Goal: Task Accomplishment & Management: Use online tool/utility

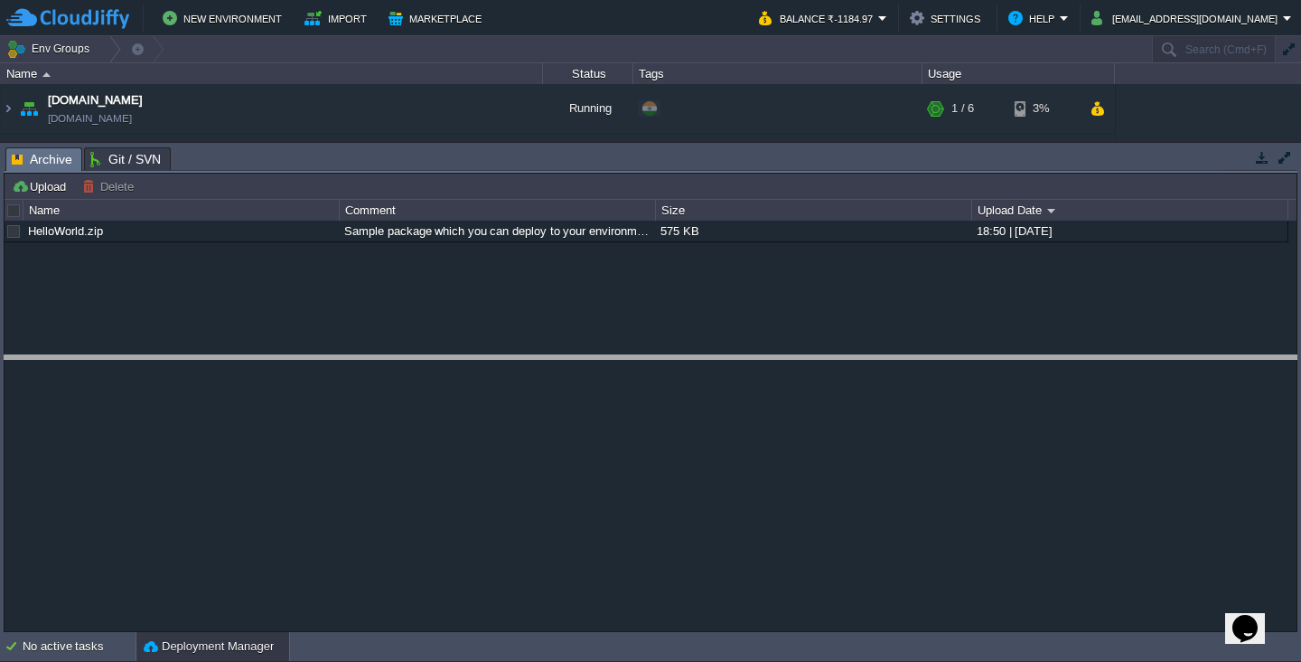
drag, startPoint x: 338, startPoint y: 172, endPoint x: 338, endPoint y: 380, distance: 207.9
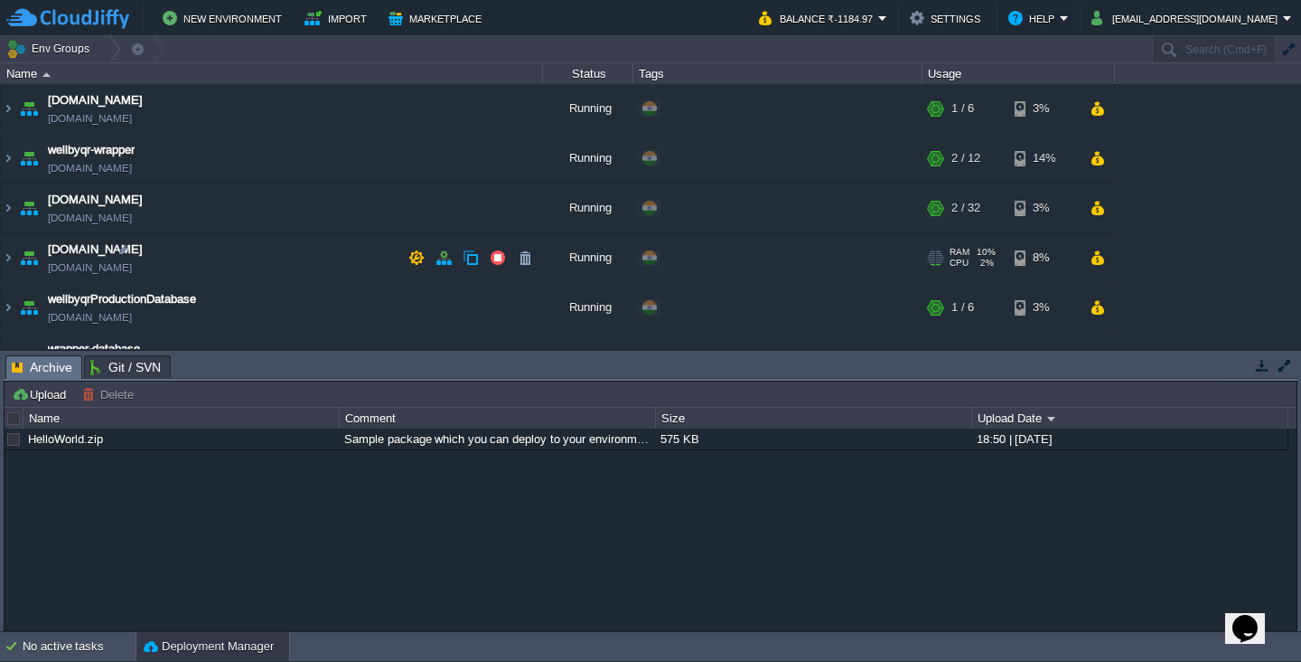
scroll to position [33, 0]
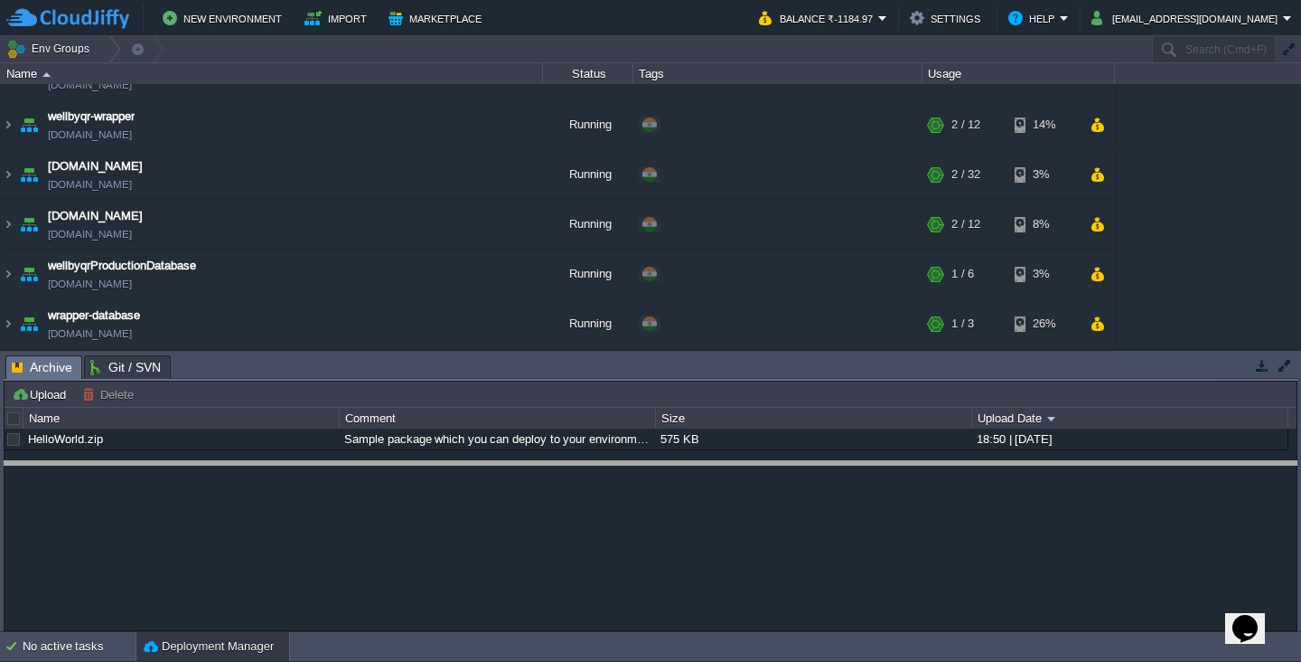
drag, startPoint x: 276, startPoint y: 380, endPoint x: 273, endPoint y: 485, distance: 105.8
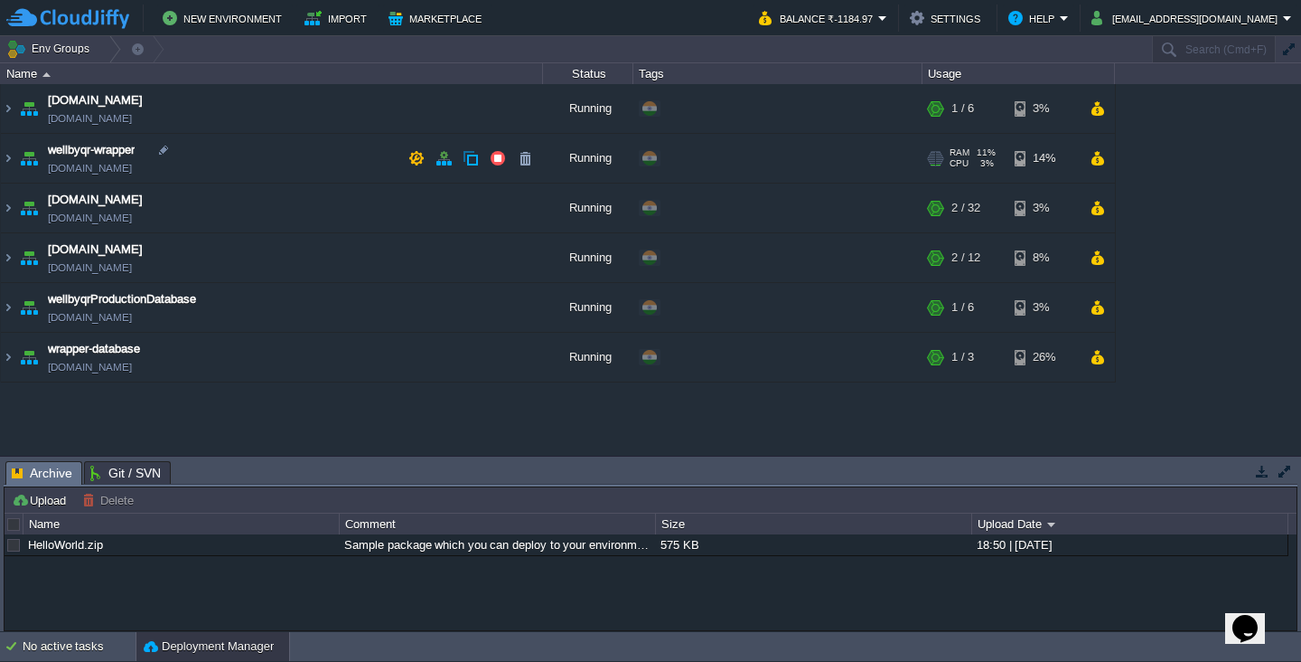
click at [223, 155] on td "wellbyqr-wrapper [DOMAIN_NAME]" at bounding box center [272, 159] width 542 height 50
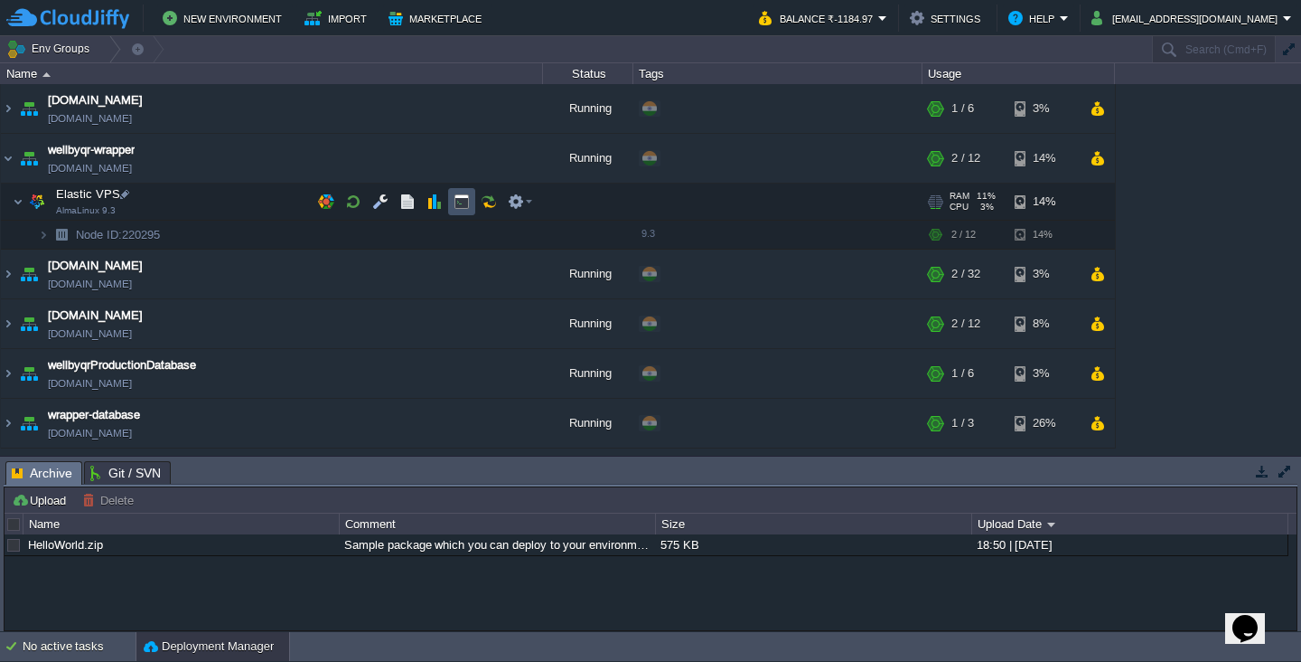
click at [465, 208] on button "button" at bounding box center [462, 201] width 16 height 16
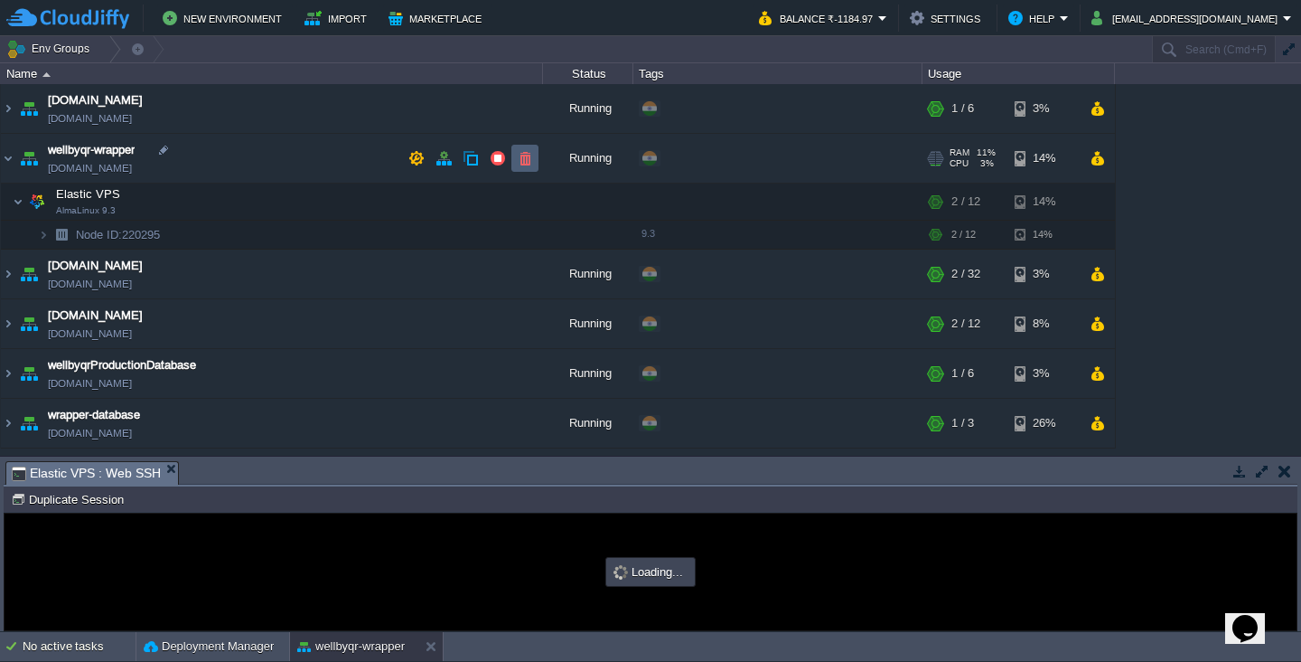
type input "#000000"
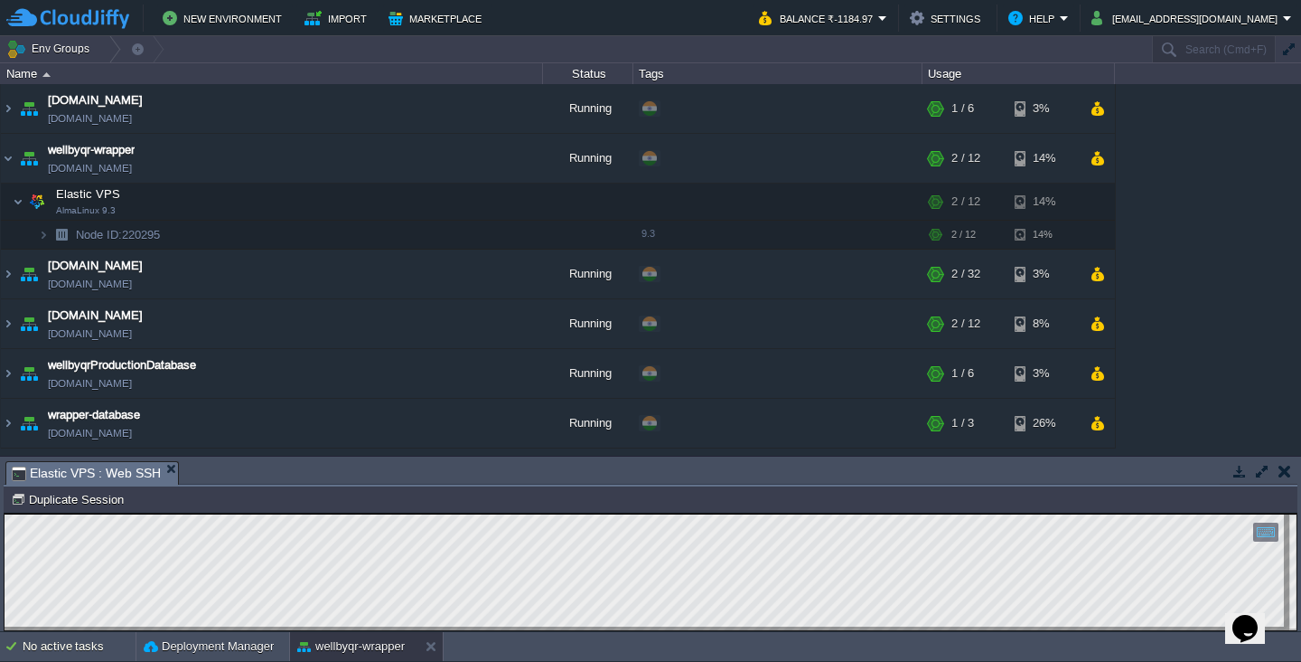
click at [1288, 469] on button "button" at bounding box center [1285, 471] width 13 height 16
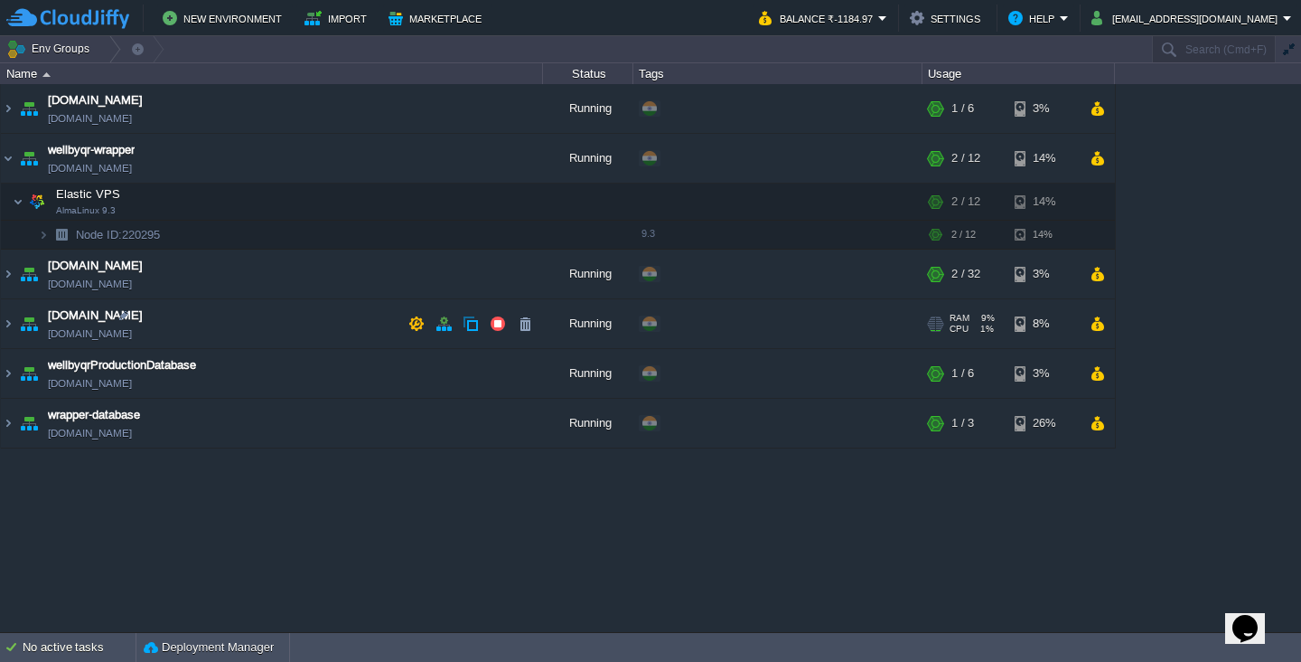
click at [181, 315] on td "[DOMAIN_NAME] [DOMAIN_NAME]" at bounding box center [272, 324] width 542 height 50
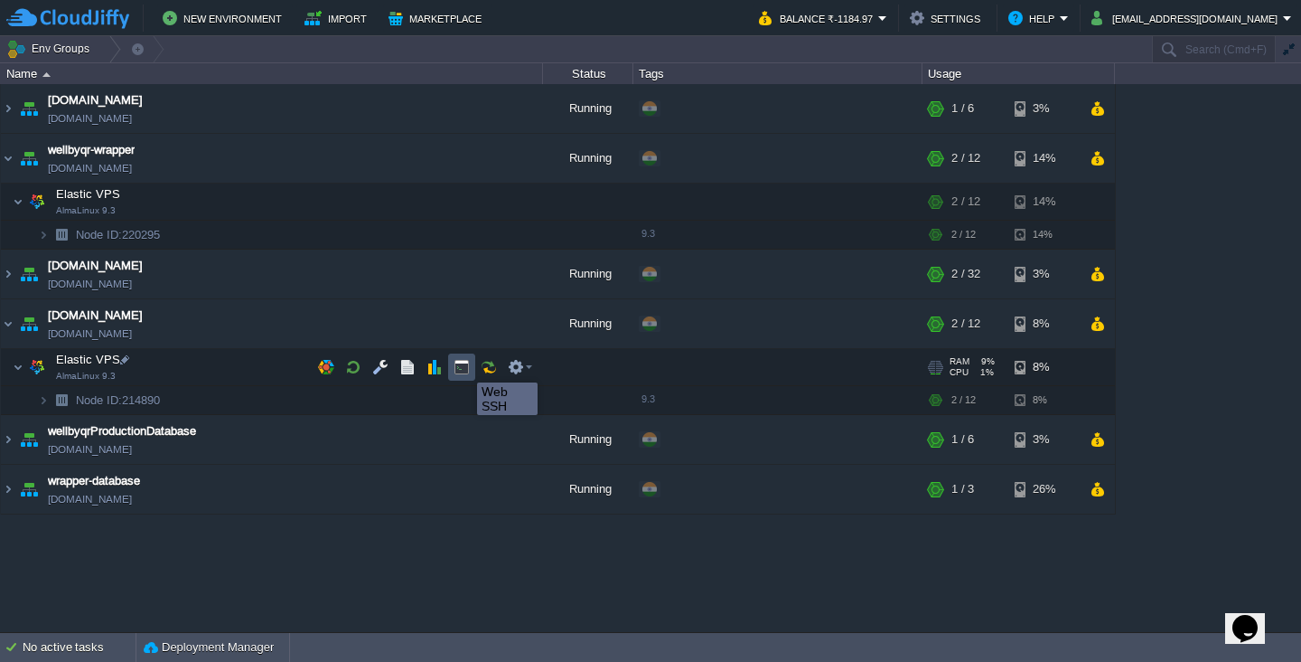
click at [464, 366] on button "button" at bounding box center [462, 367] width 16 height 16
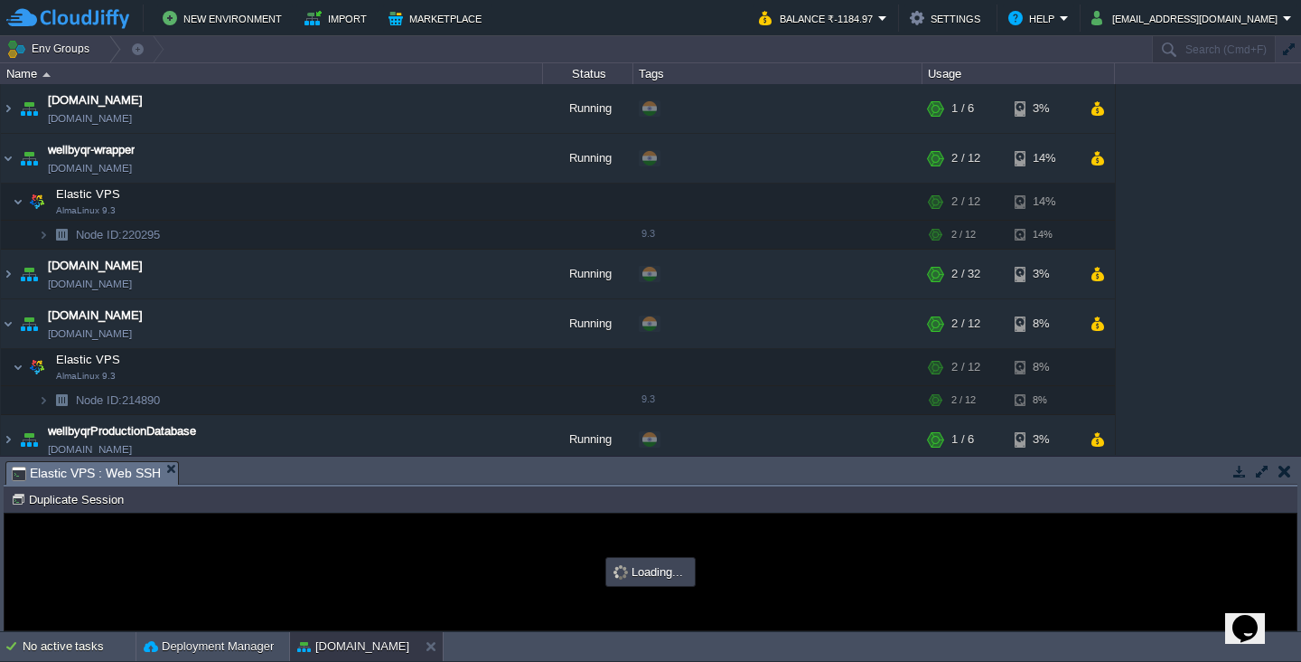
click at [1282, 473] on button "button" at bounding box center [1285, 471] width 13 height 16
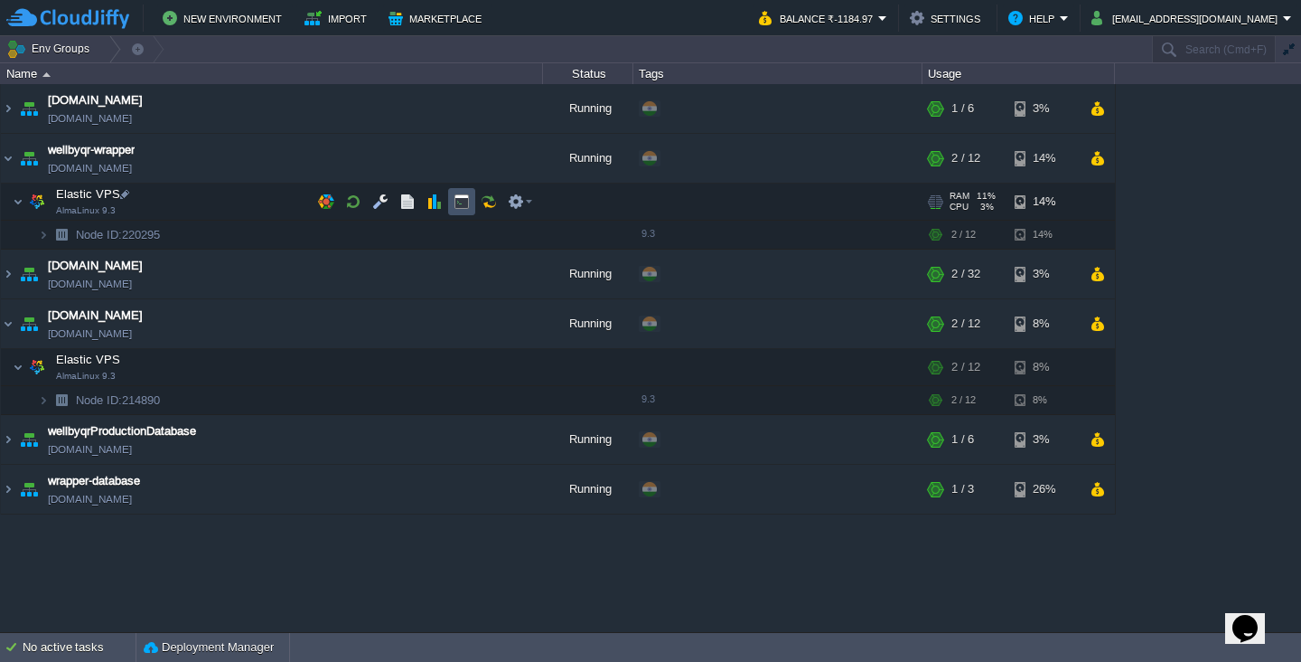
click at [463, 201] on button "button" at bounding box center [462, 201] width 16 height 16
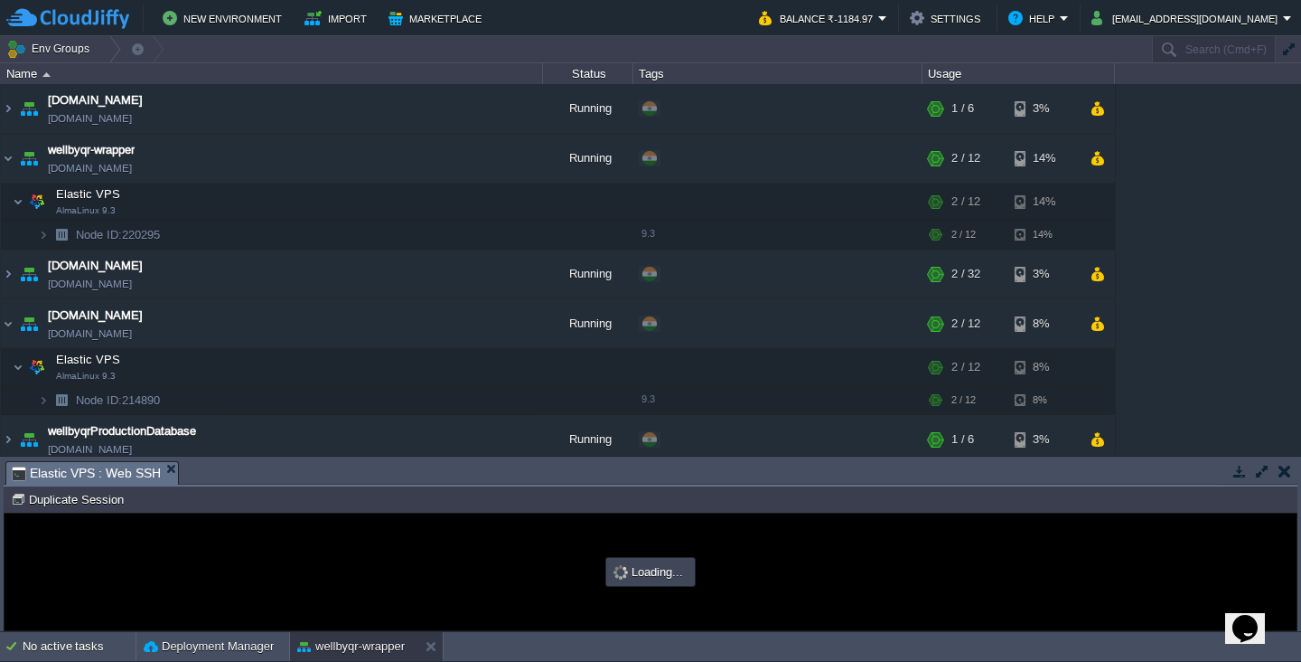
click at [1253, 468] on td at bounding box center [1262, 471] width 23 height 22
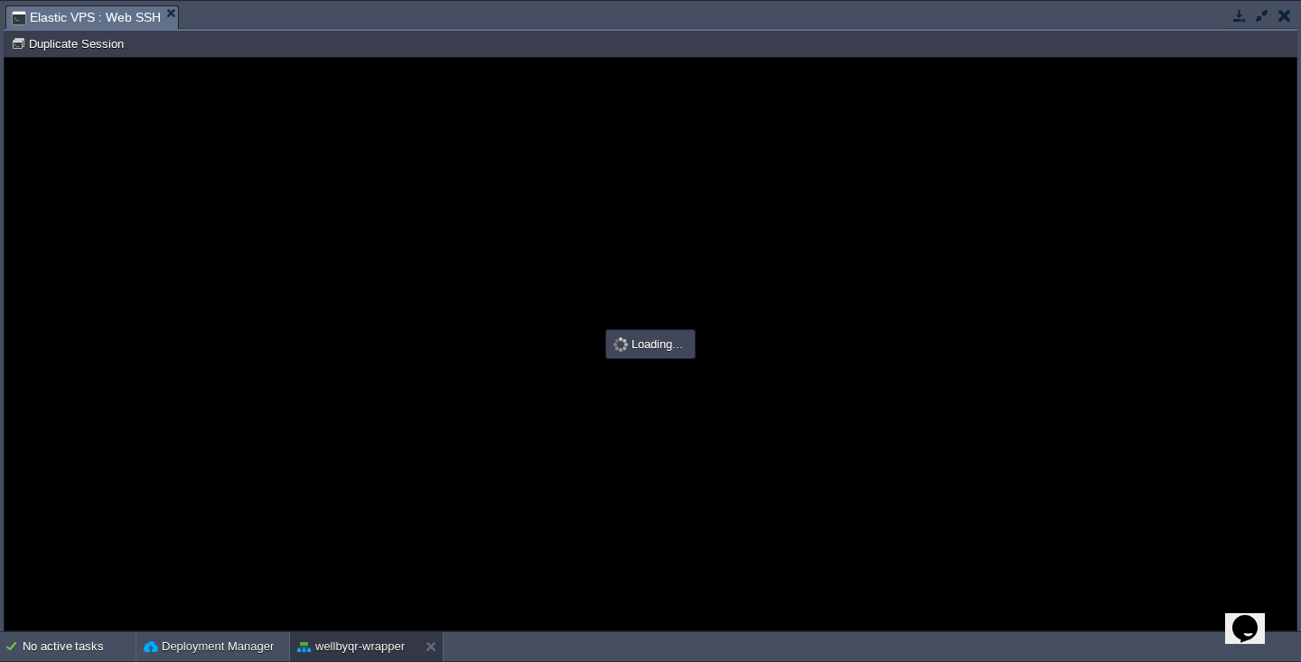
type input "#000000"
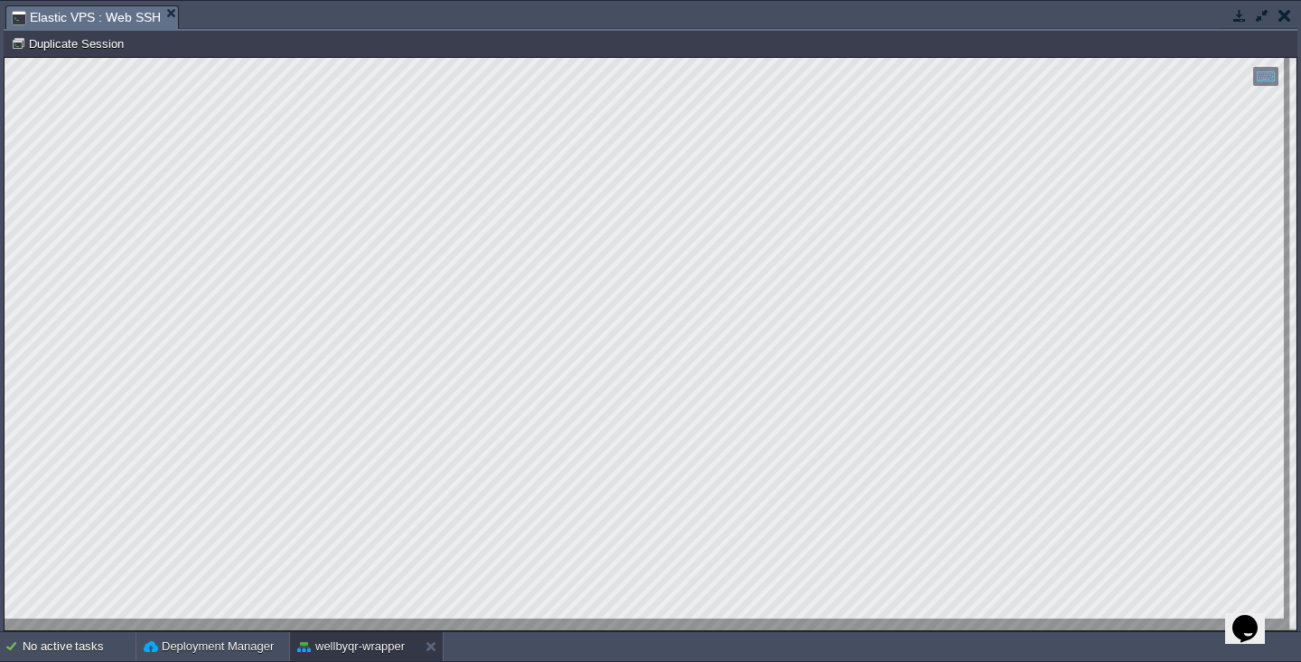
type textarea ".[DOMAIN_NAME]"
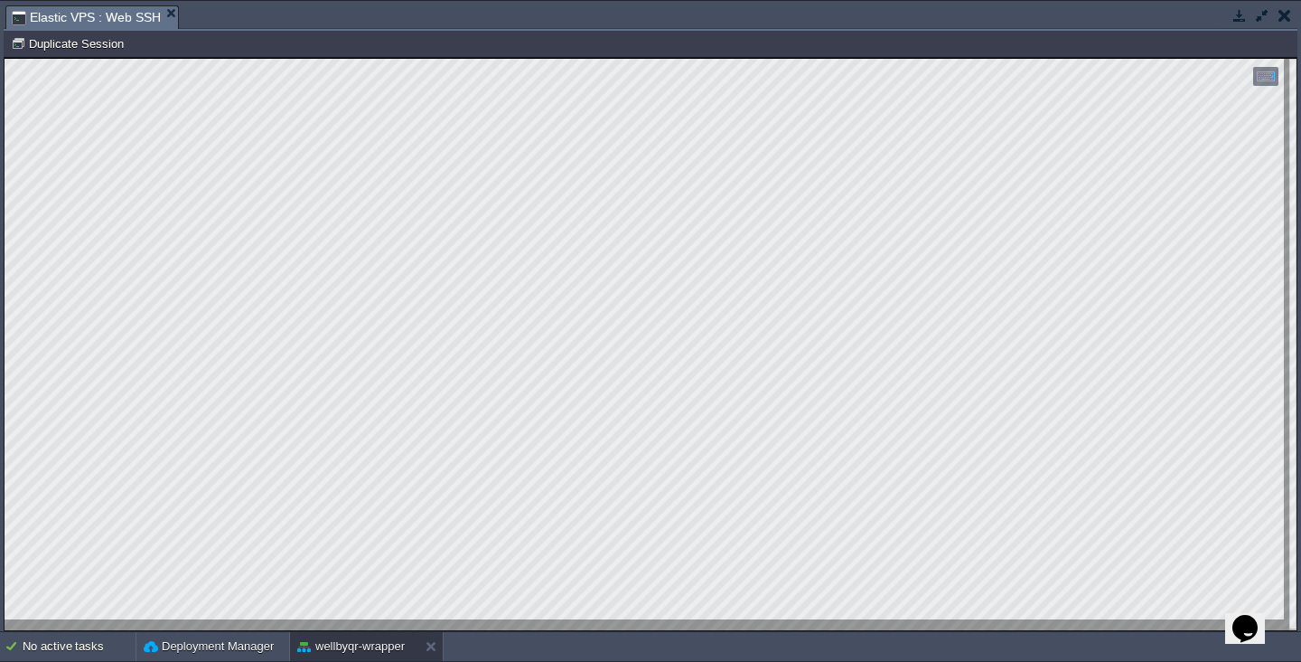
click at [1261, 14] on button "button" at bounding box center [1262, 15] width 16 height 16
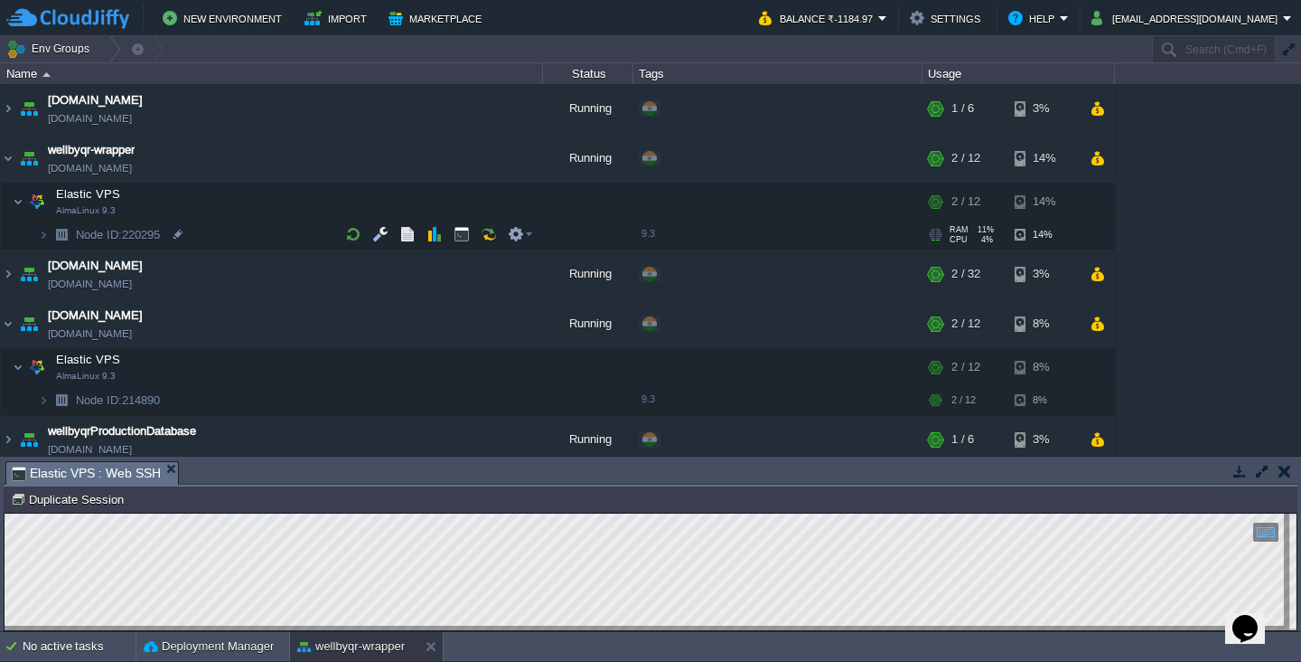
click at [248, 230] on td "Node ID: 220295" at bounding box center [272, 235] width 542 height 29
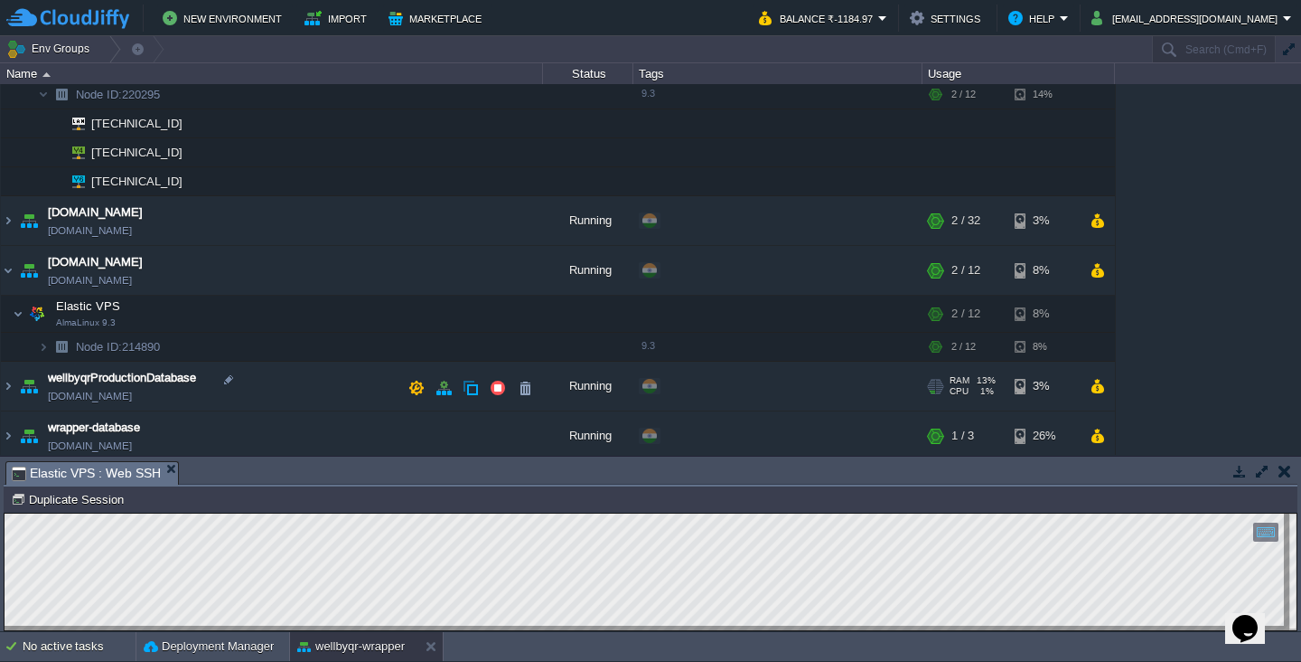
scroll to position [144, 0]
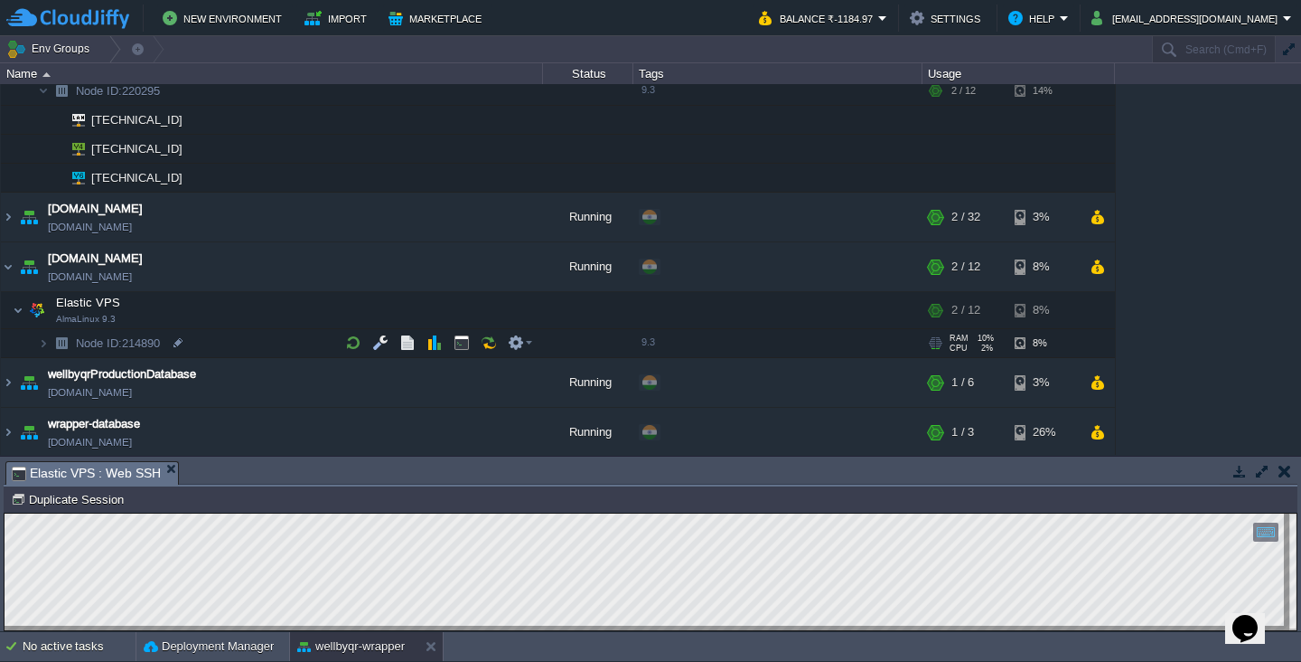
click at [199, 345] on td "Node ID: 214890" at bounding box center [272, 343] width 542 height 29
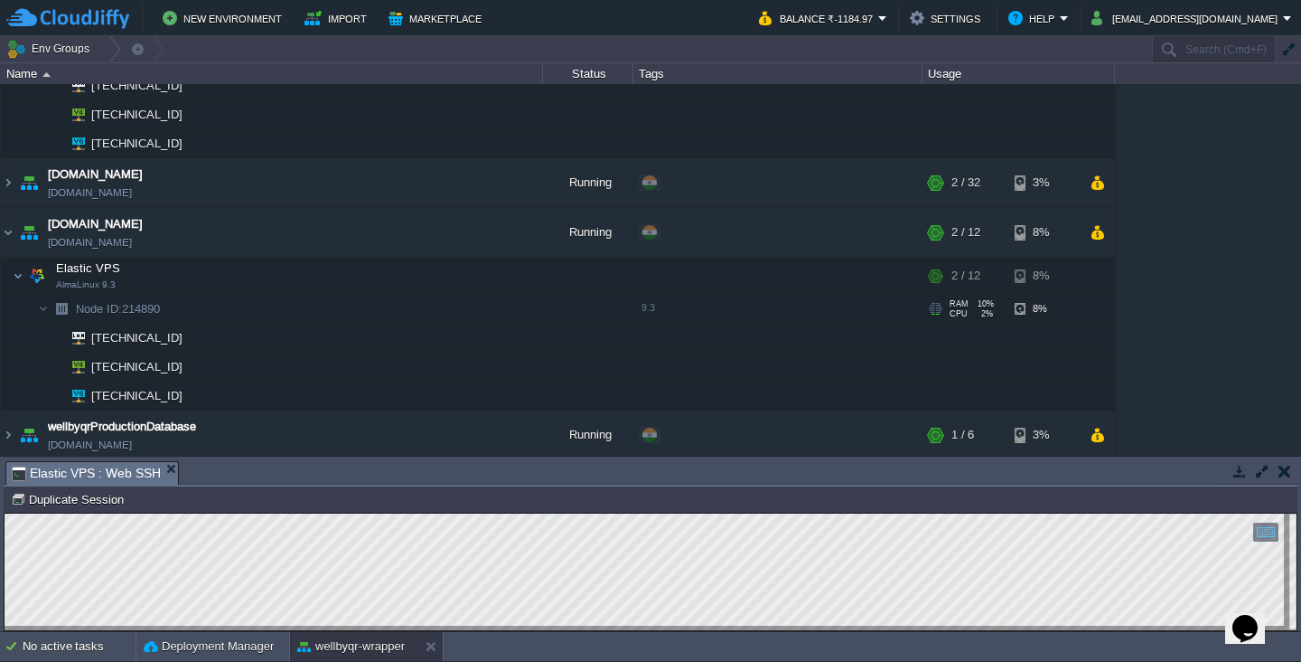
scroll to position [180, 0]
drag, startPoint x: 709, startPoint y: 487, endPoint x: 728, endPoint y: 452, distance: 40.0
click at [728, 452] on div "Env Groups Search (Cmd+F) auto-gen Name Status Tags Usage [DOMAIN_NAME] [DOMAIN…" at bounding box center [650, 334] width 1301 height 596
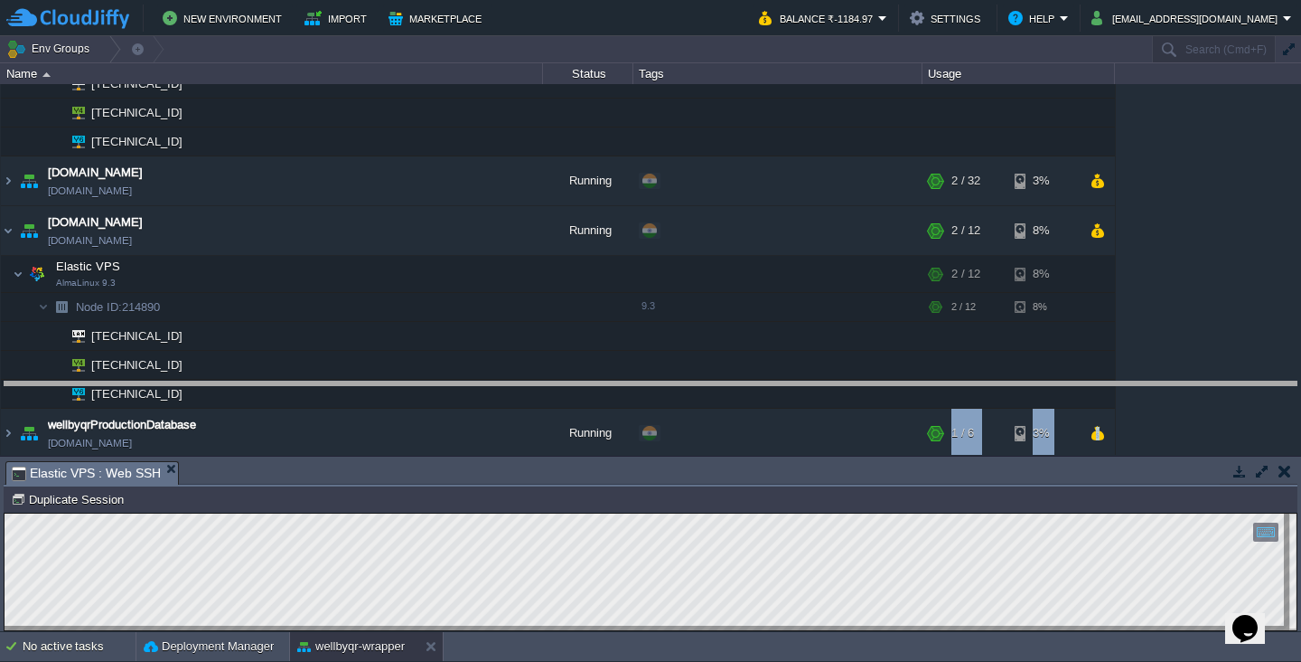
drag, startPoint x: 686, startPoint y: 485, endPoint x: 731, endPoint y: 407, distance: 90.7
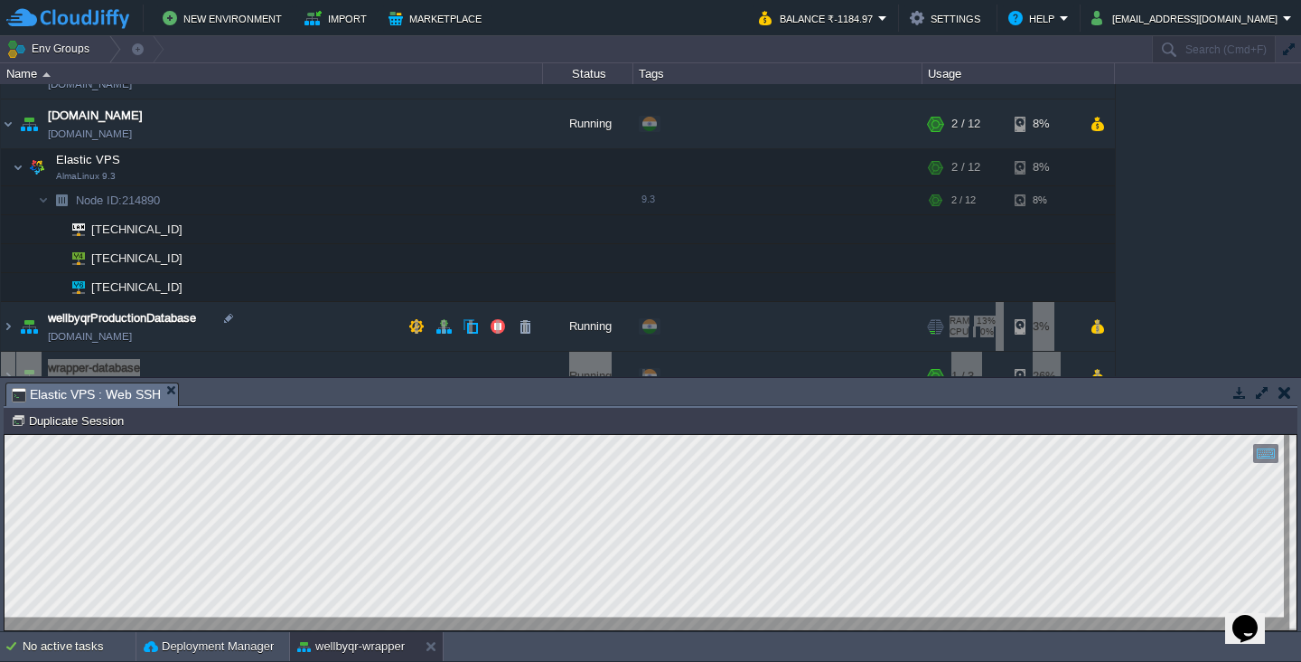
scroll to position [287, 0]
click at [1285, 390] on button "button" at bounding box center [1285, 392] width 13 height 16
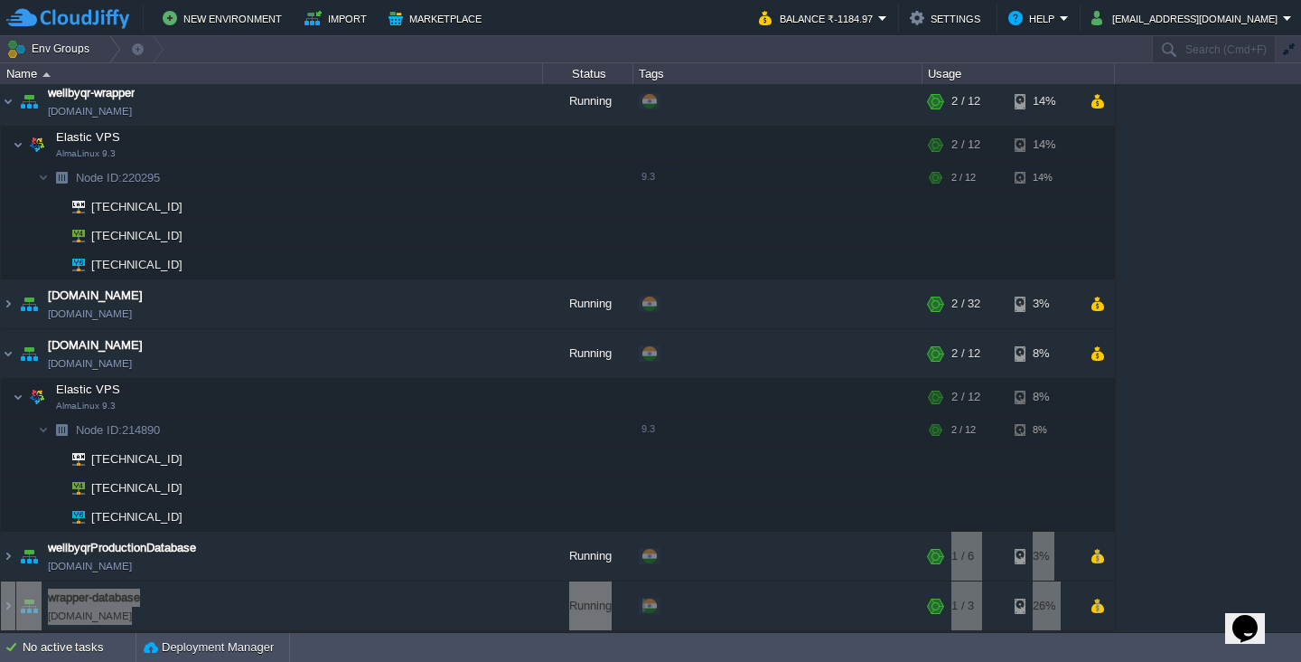
scroll to position [57, 0]
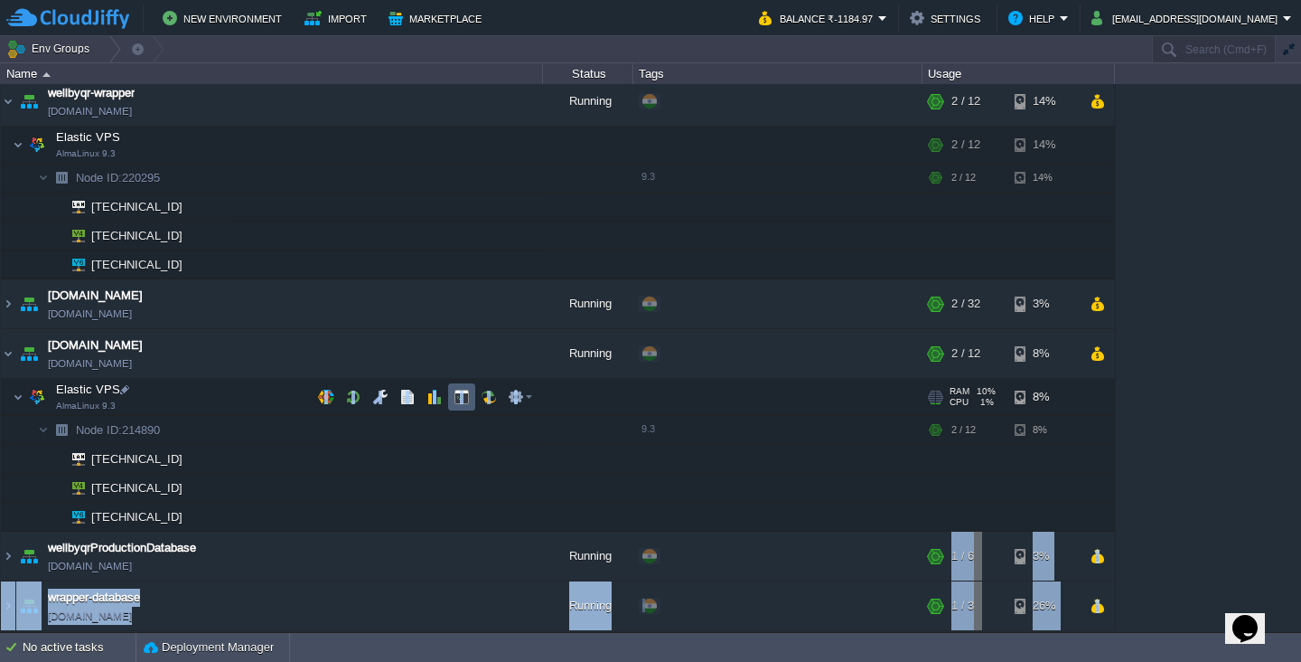
click at [459, 390] on button "button" at bounding box center [462, 397] width 16 height 16
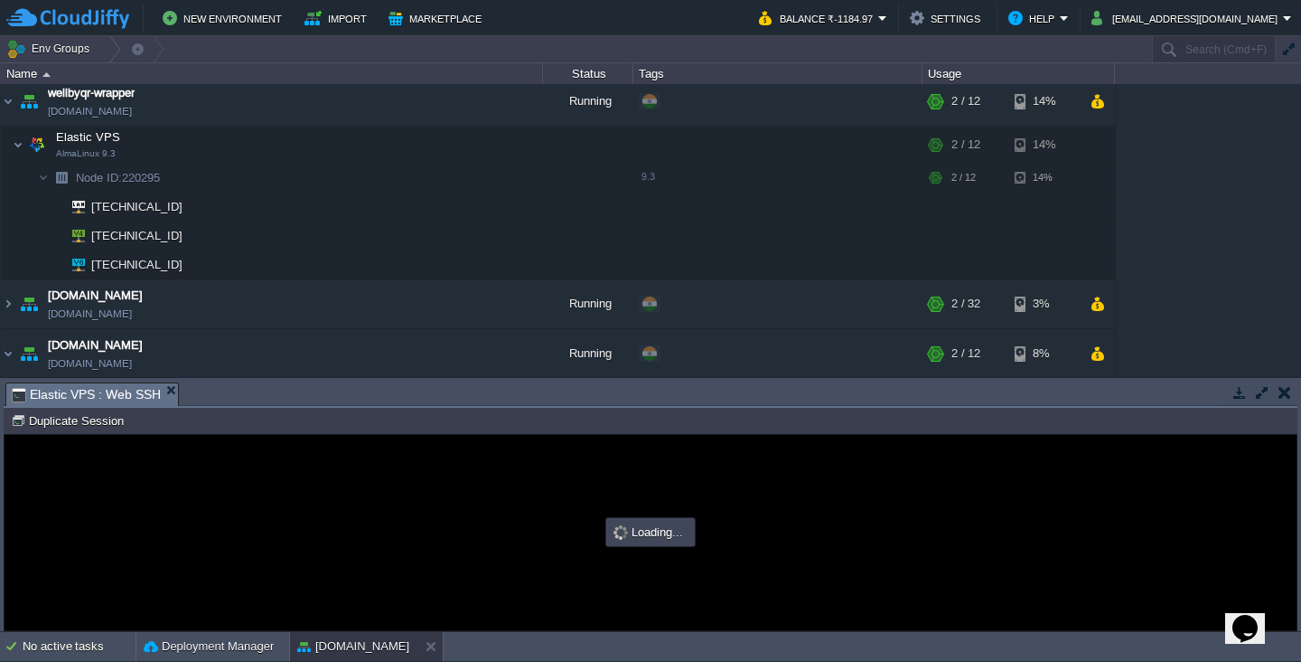
scroll to position [0, 0]
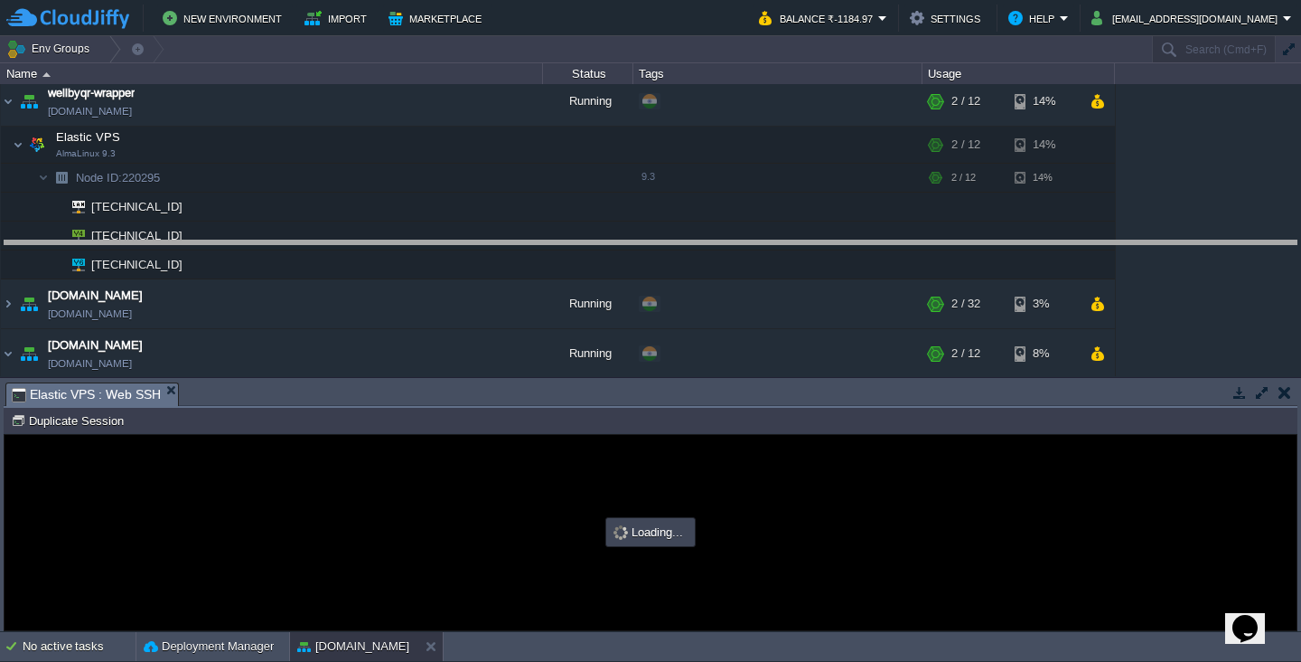
drag, startPoint x: 744, startPoint y: 405, endPoint x: 781, endPoint y: 263, distance: 146.6
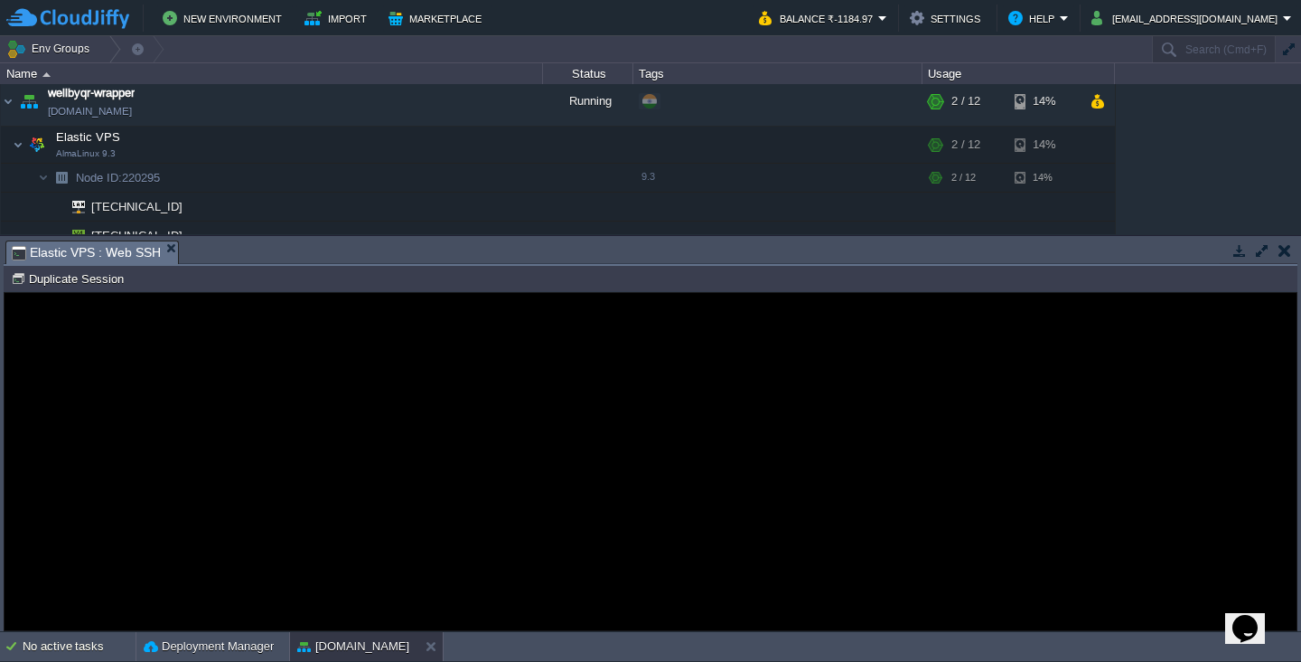
type input "#000000"
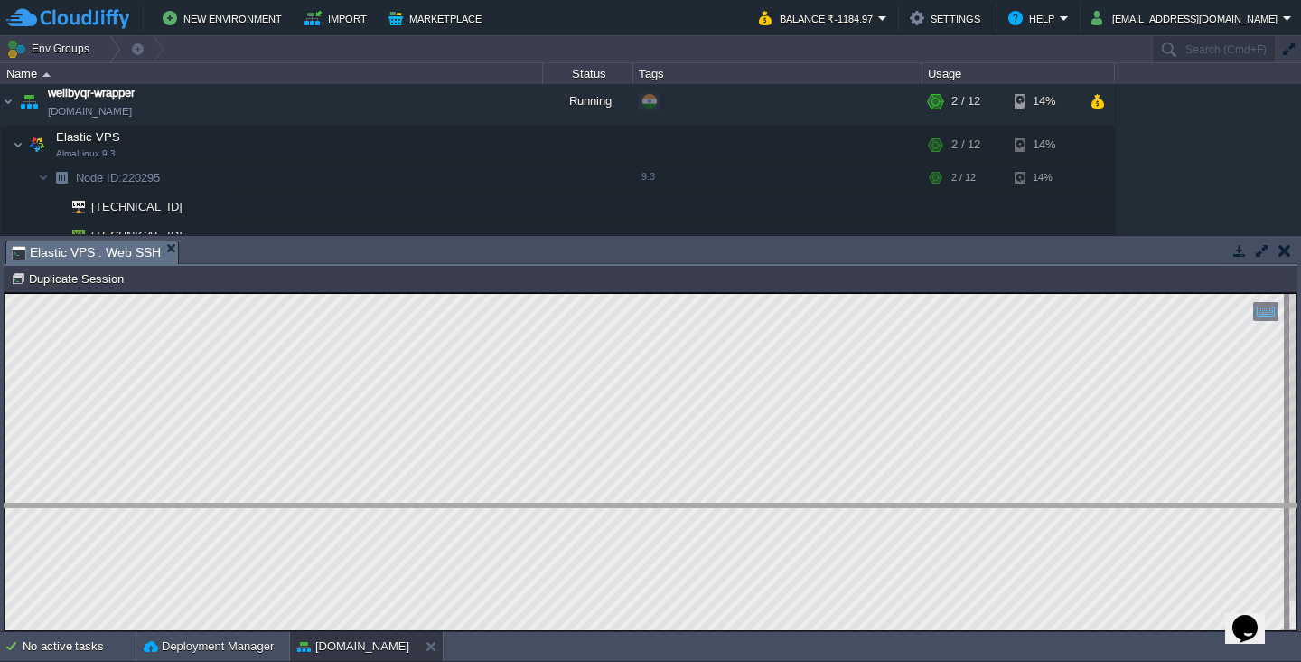
drag, startPoint x: 923, startPoint y: 262, endPoint x: 922, endPoint y: 525, distance: 263.0
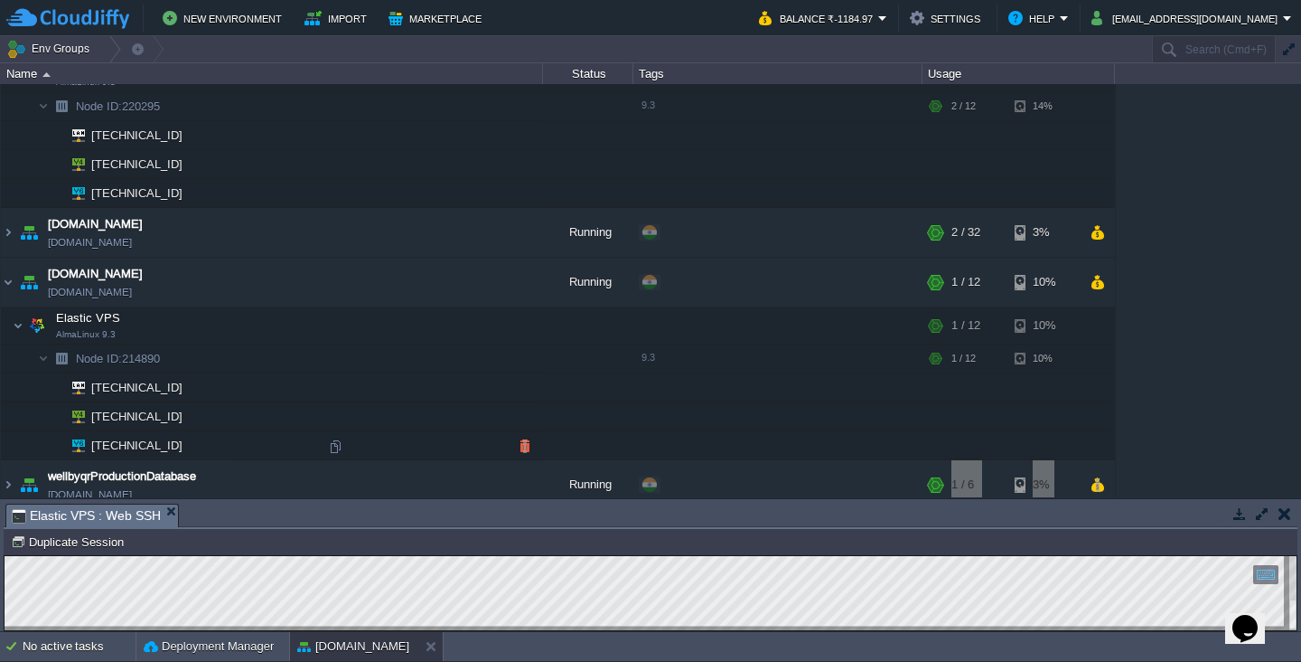
scroll to position [167, 0]
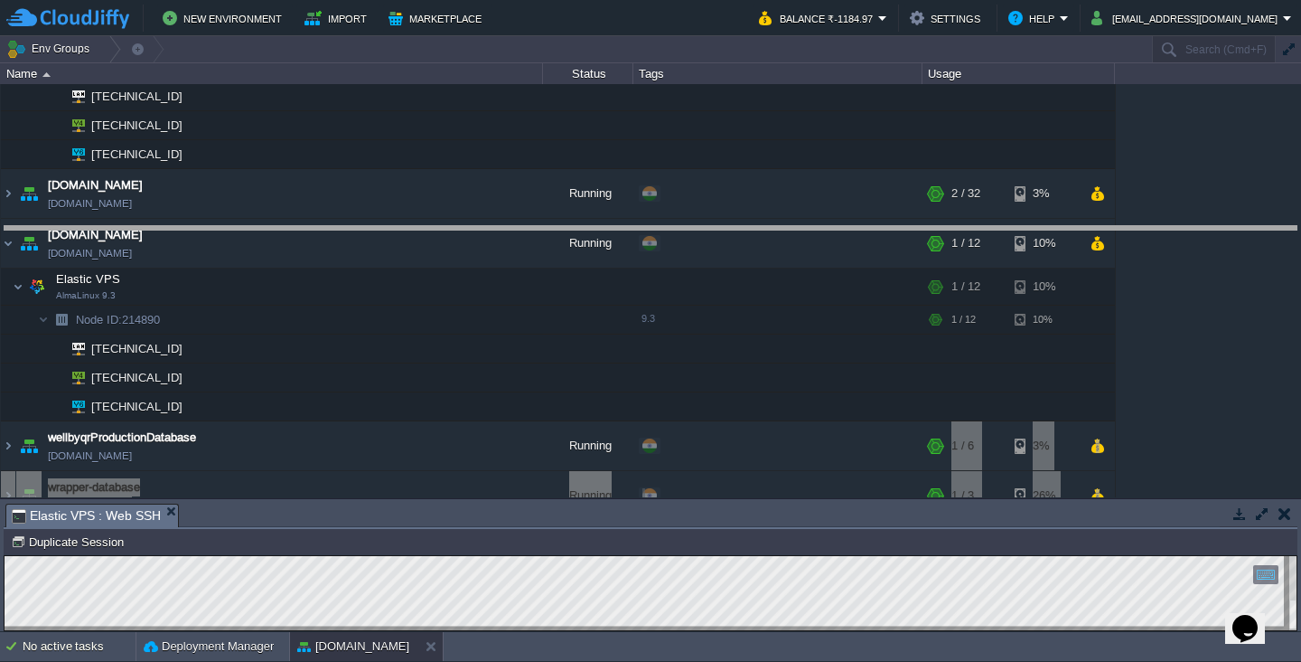
drag, startPoint x: 701, startPoint y: 527, endPoint x: 814, endPoint y: 249, distance: 299.6
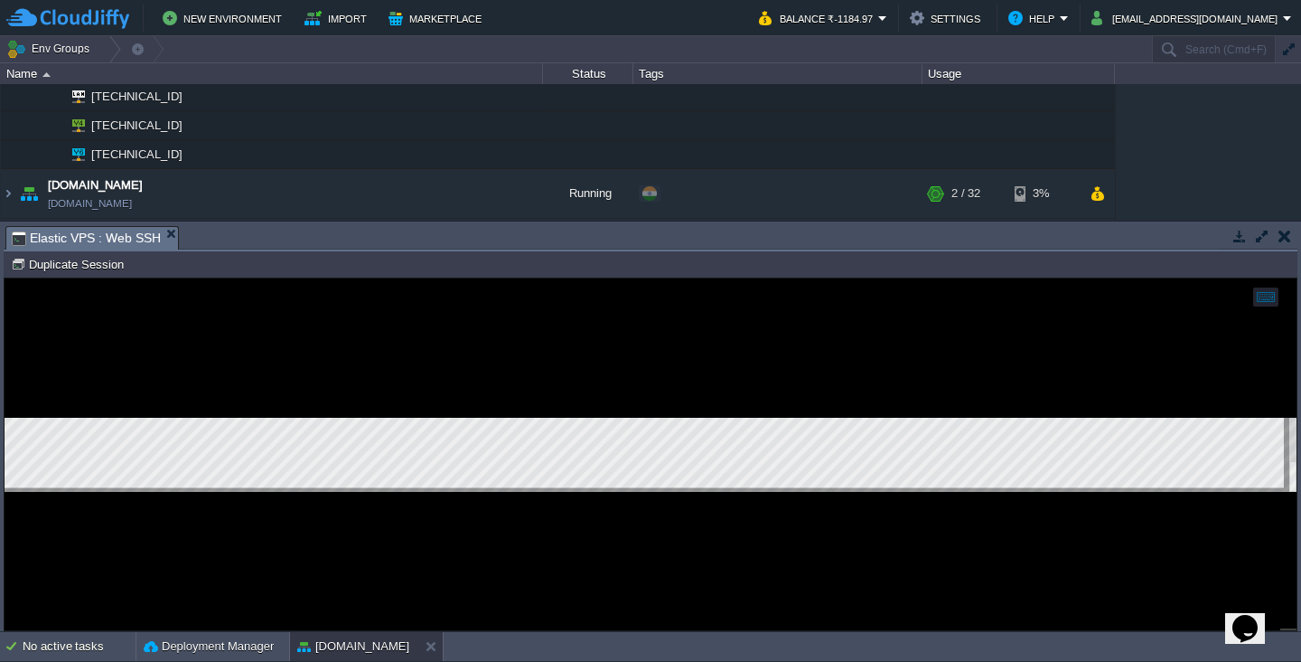
click at [455, 498] on div at bounding box center [651, 454] width 1292 height 352
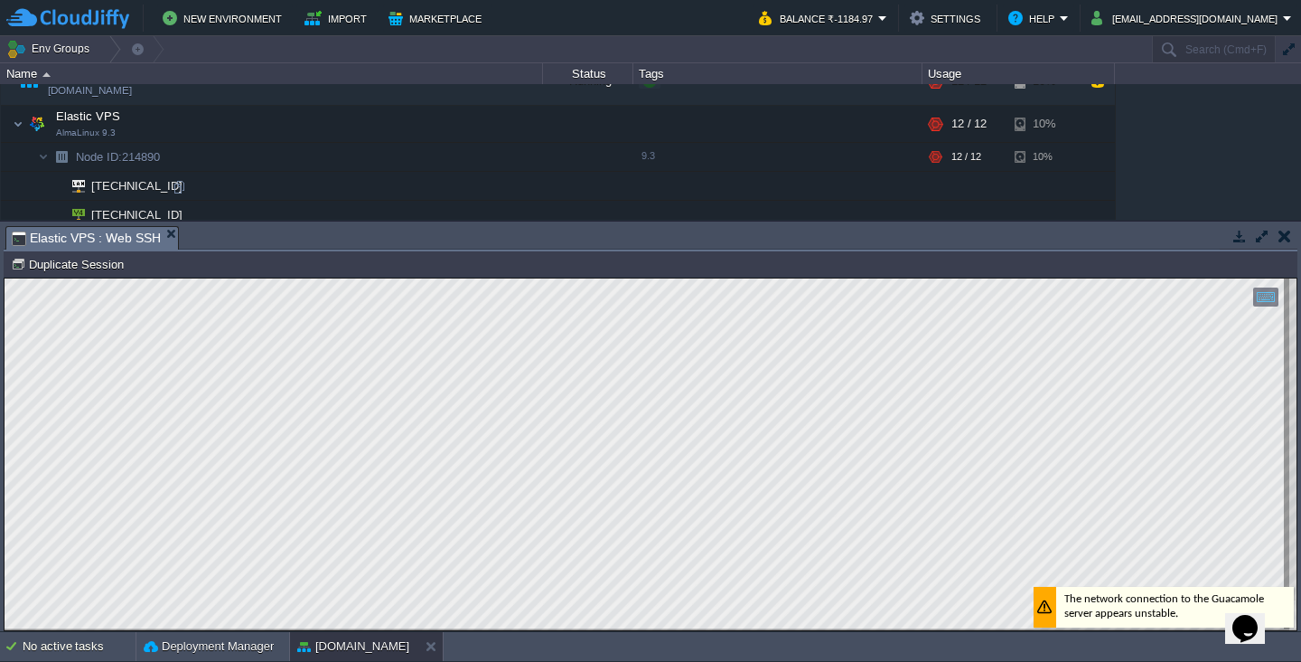
scroll to position [323, 0]
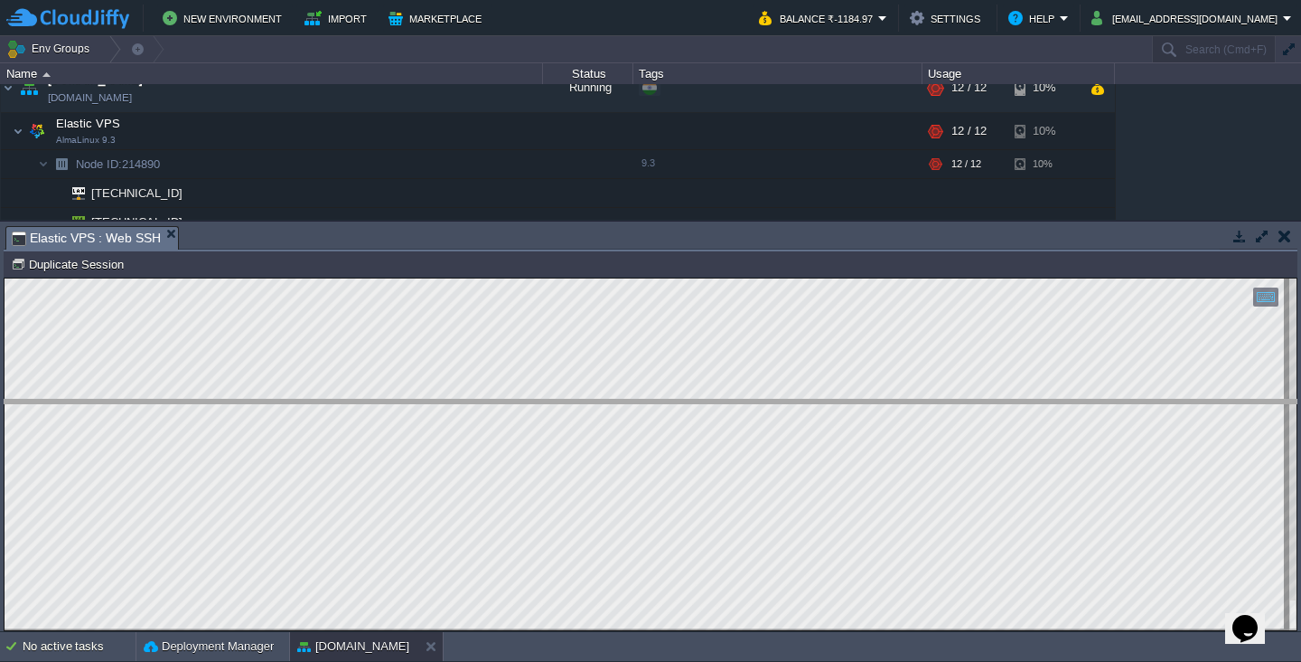
drag, startPoint x: 750, startPoint y: 250, endPoint x: 747, endPoint y: 424, distance: 173.5
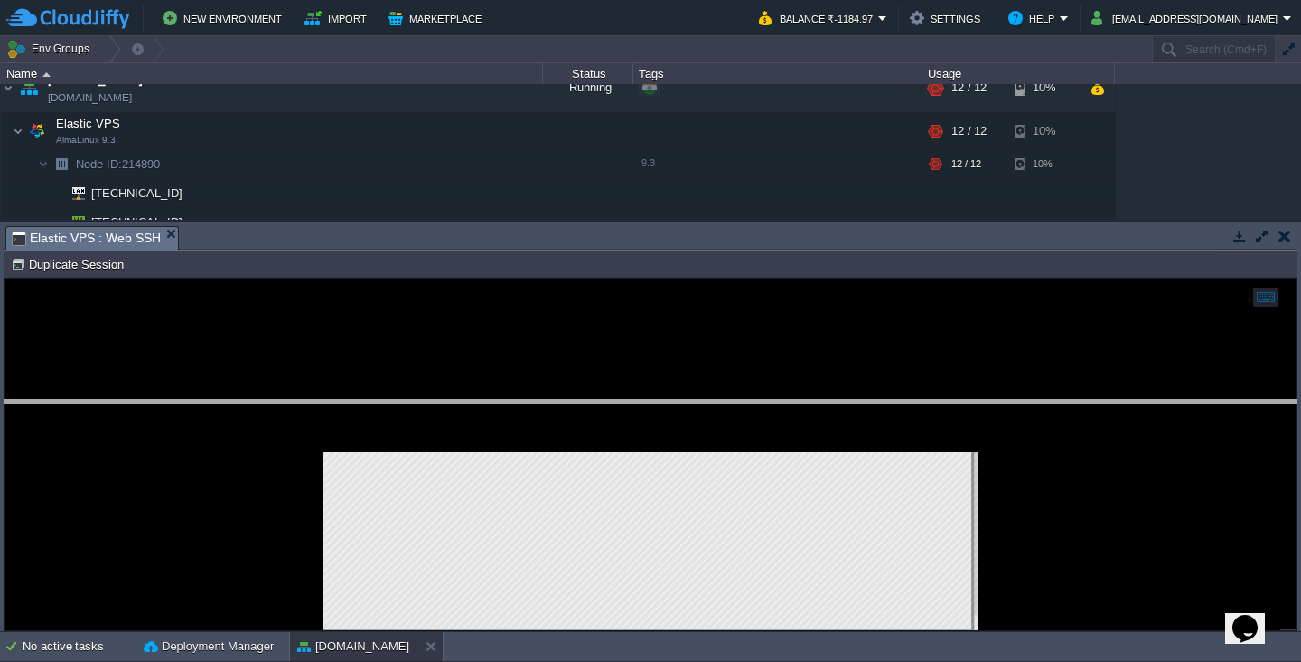
scroll to position [295, 0]
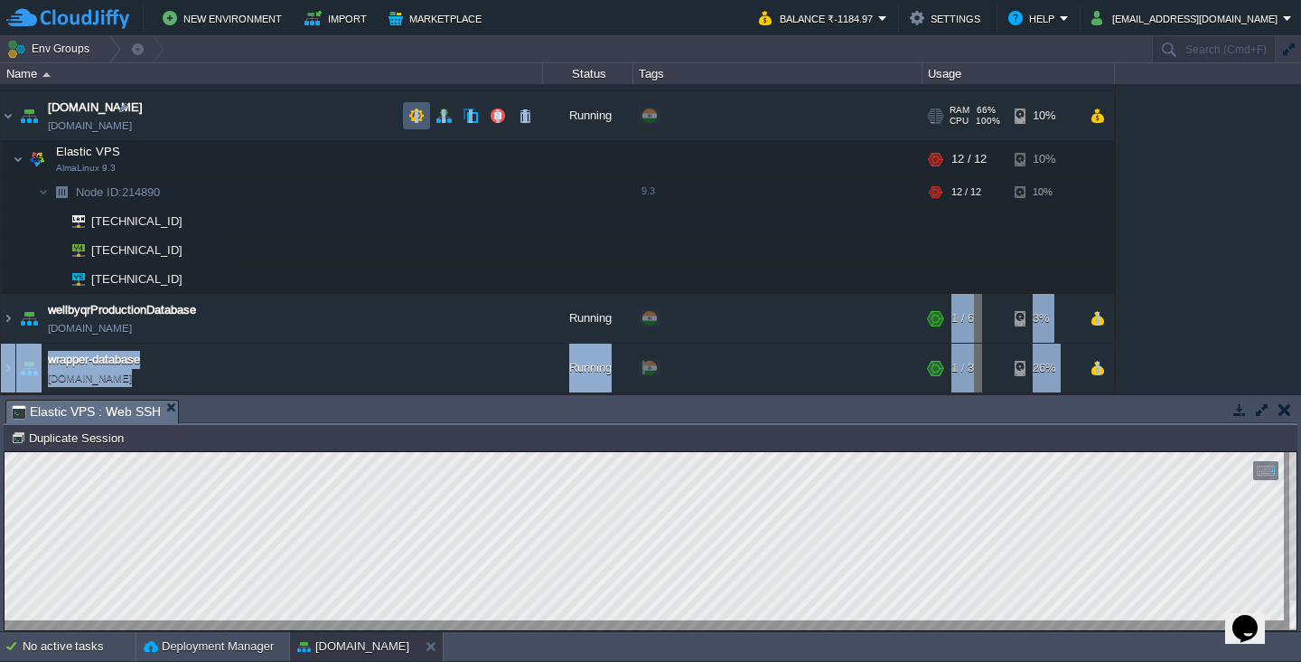
click at [420, 118] on button "button" at bounding box center [416, 116] width 16 height 16
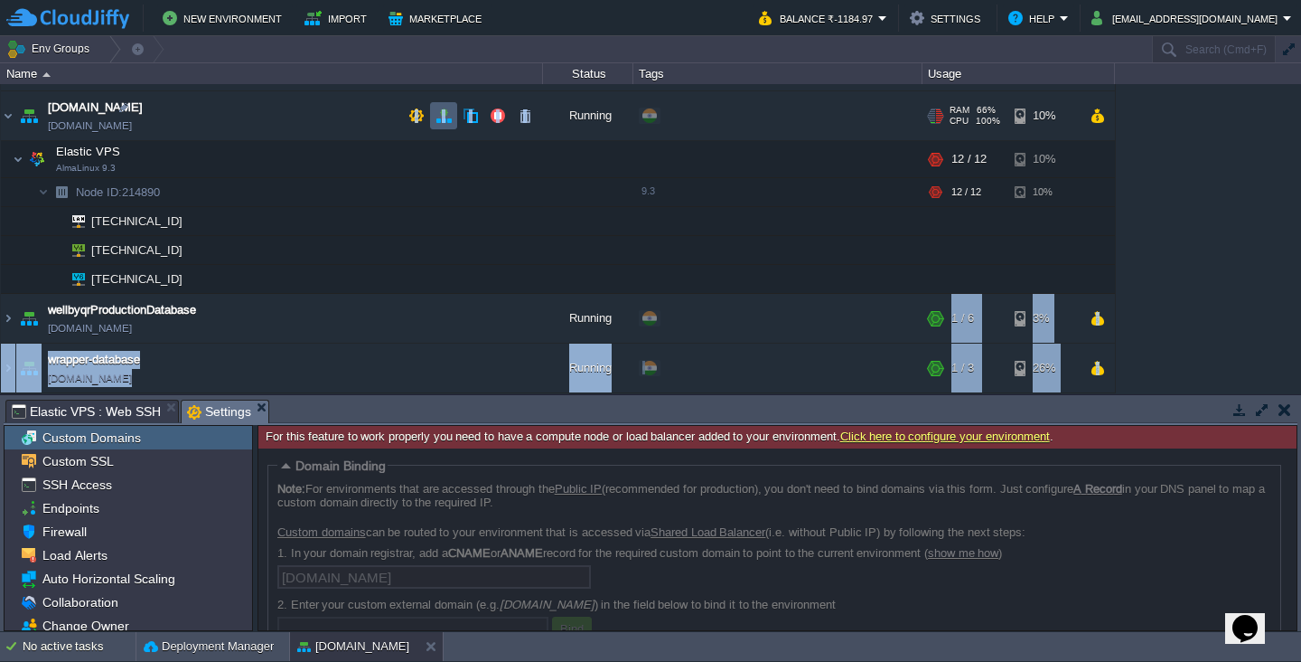
click at [443, 116] on button "button" at bounding box center [444, 116] width 16 height 16
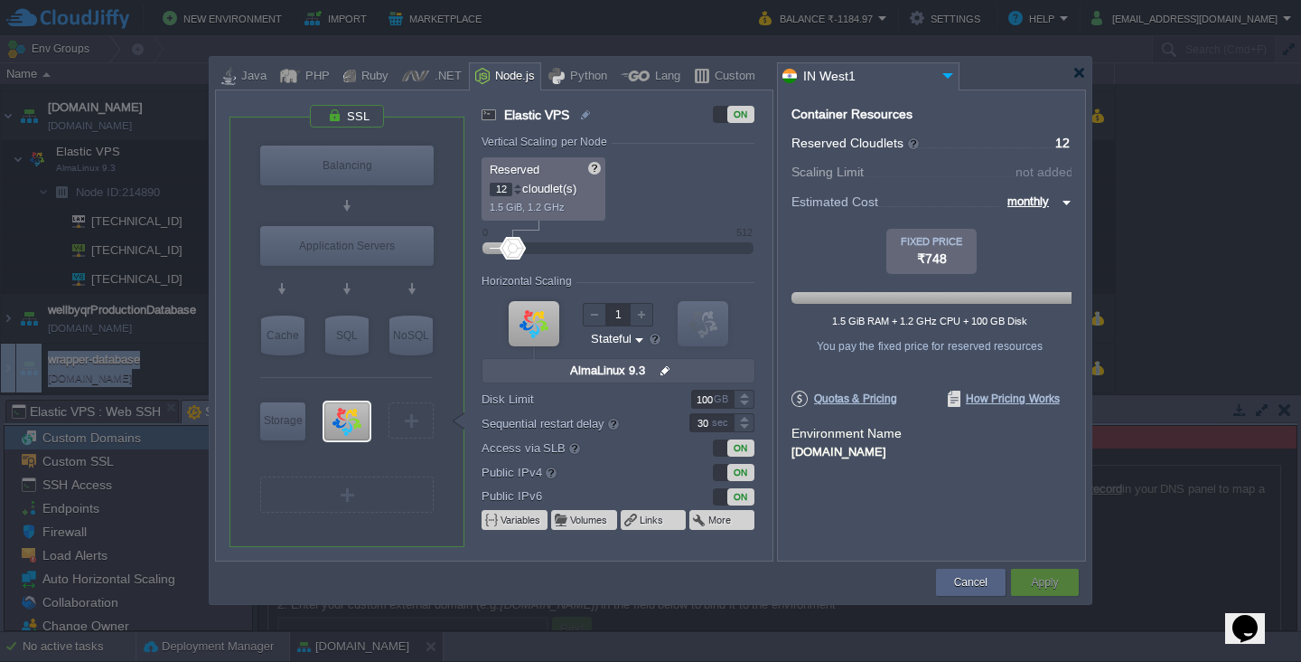
type input "28"
type input "46"
type input "50"
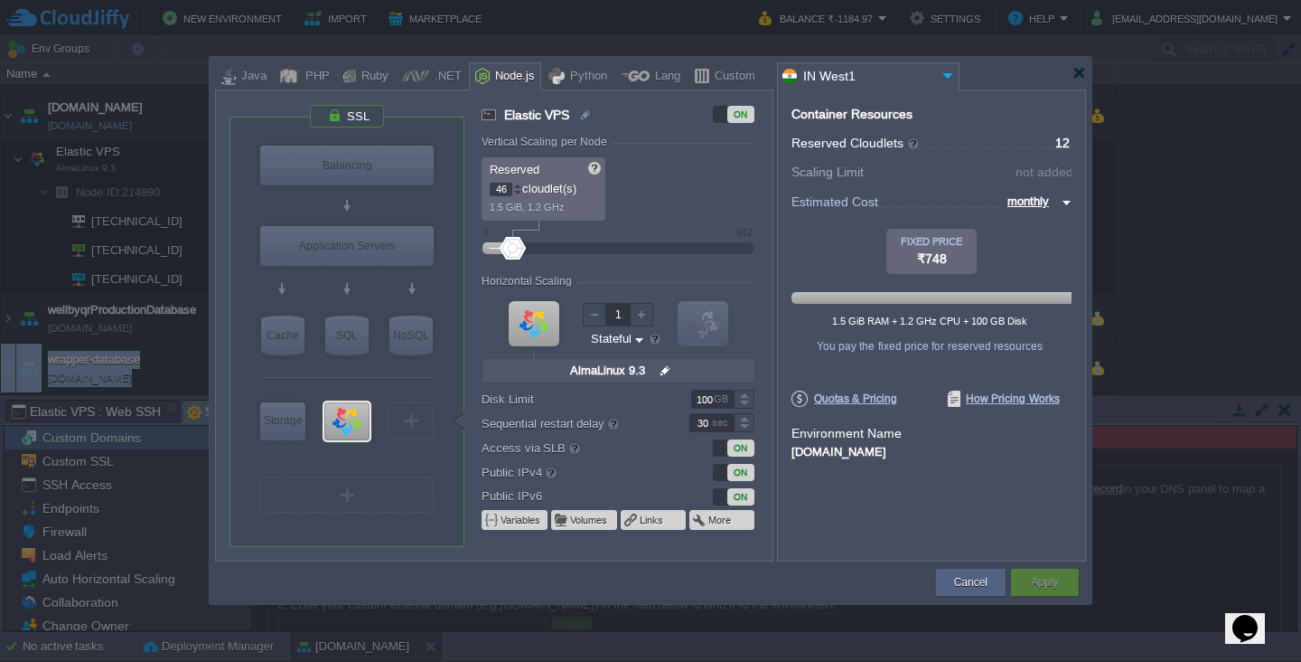
type input "50"
type input "54"
type input "56"
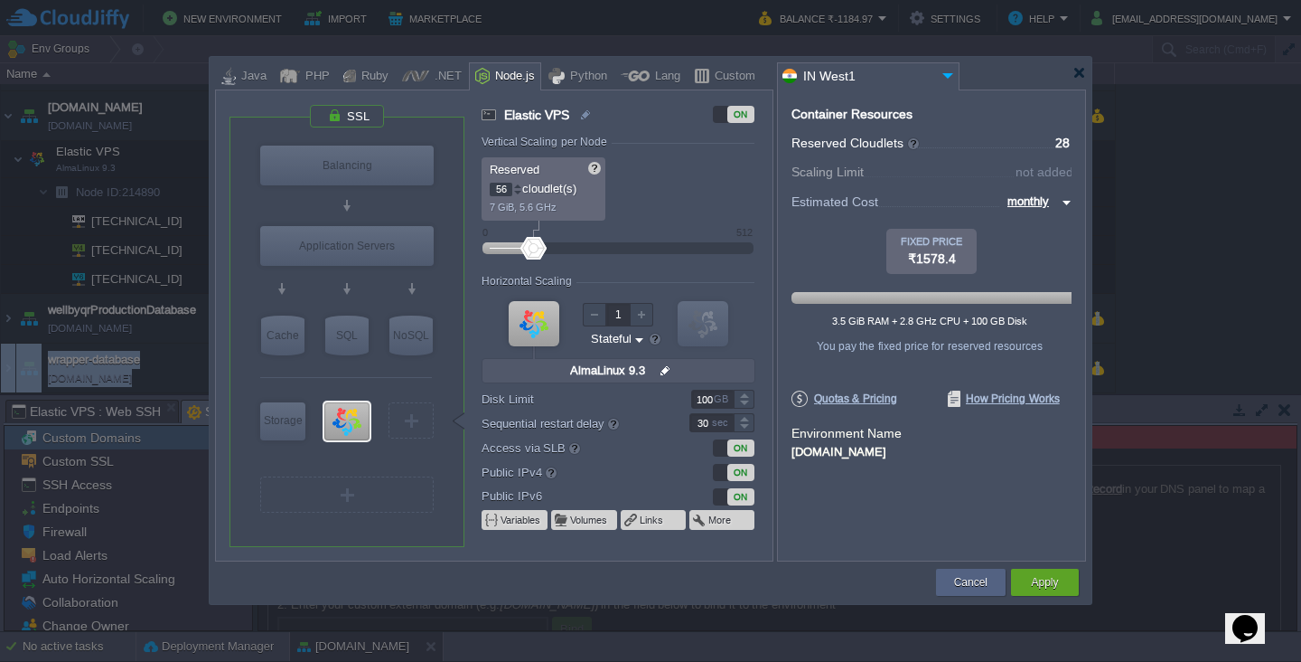
type input "60"
type input "68"
type input "74"
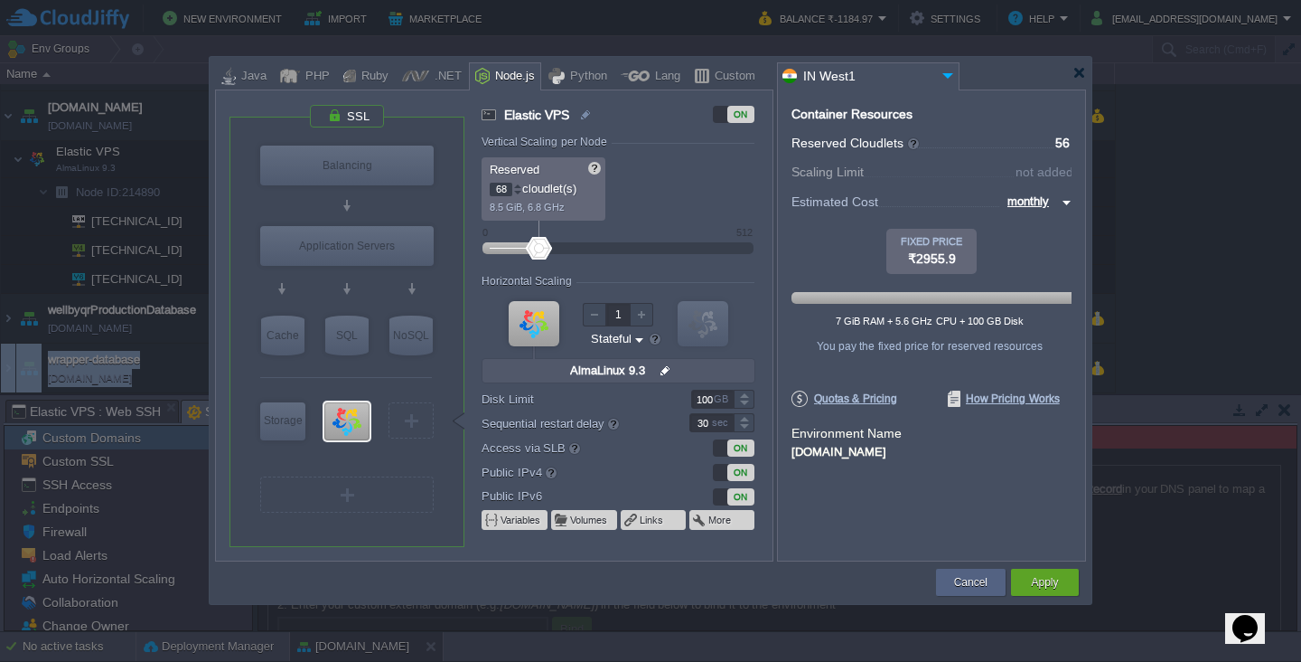
type input "74"
type input "76"
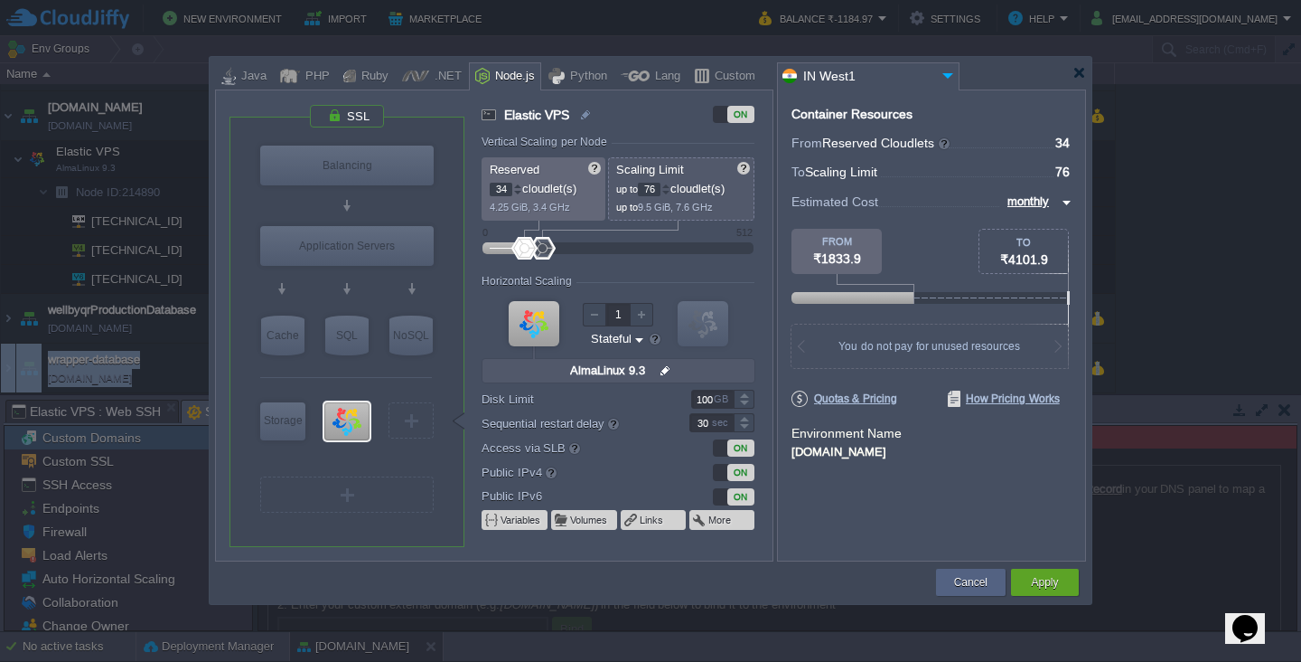
type input "32"
drag, startPoint x: 512, startPoint y: 249, endPoint x: 523, endPoint y: 251, distance: 11.2
click at [523, 251] on div at bounding box center [617, 249] width 231 height 20
type input "32"
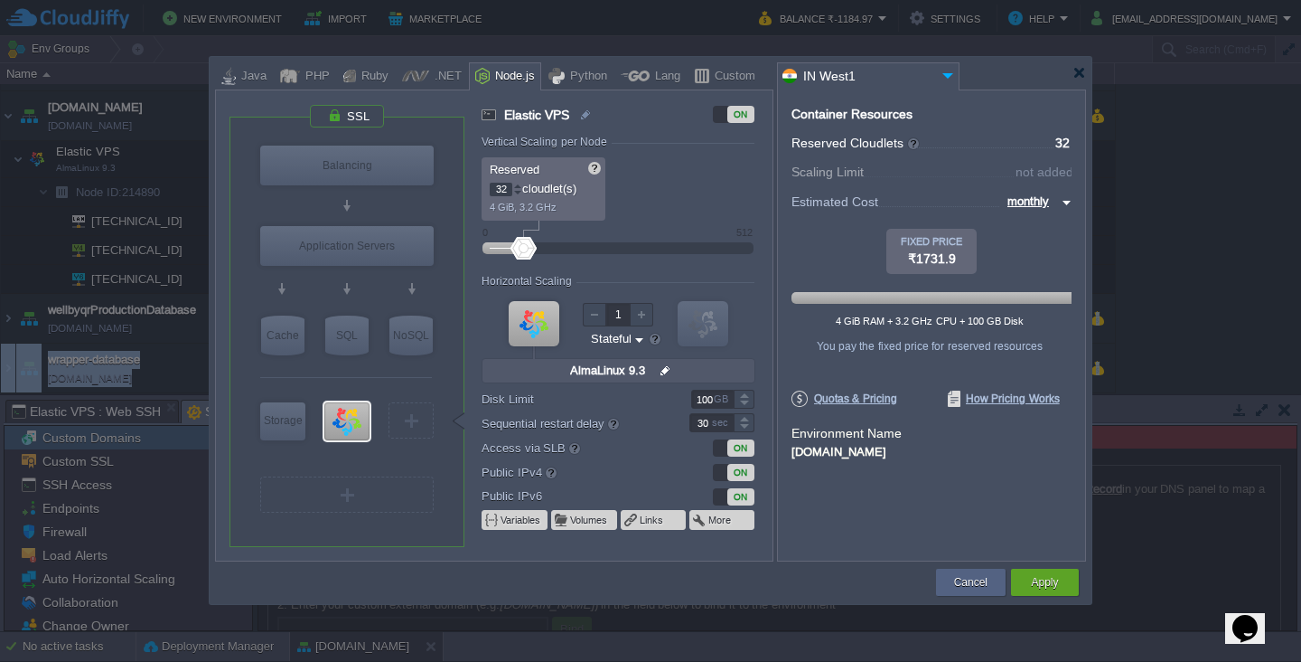
drag, startPoint x: 542, startPoint y: 251, endPoint x: 523, endPoint y: 251, distance: 19.0
click at [523, 251] on div at bounding box center [617, 249] width 231 height 20
click at [1048, 586] on button "Apply" at bounding box center [1044, 582] width 27 height 18
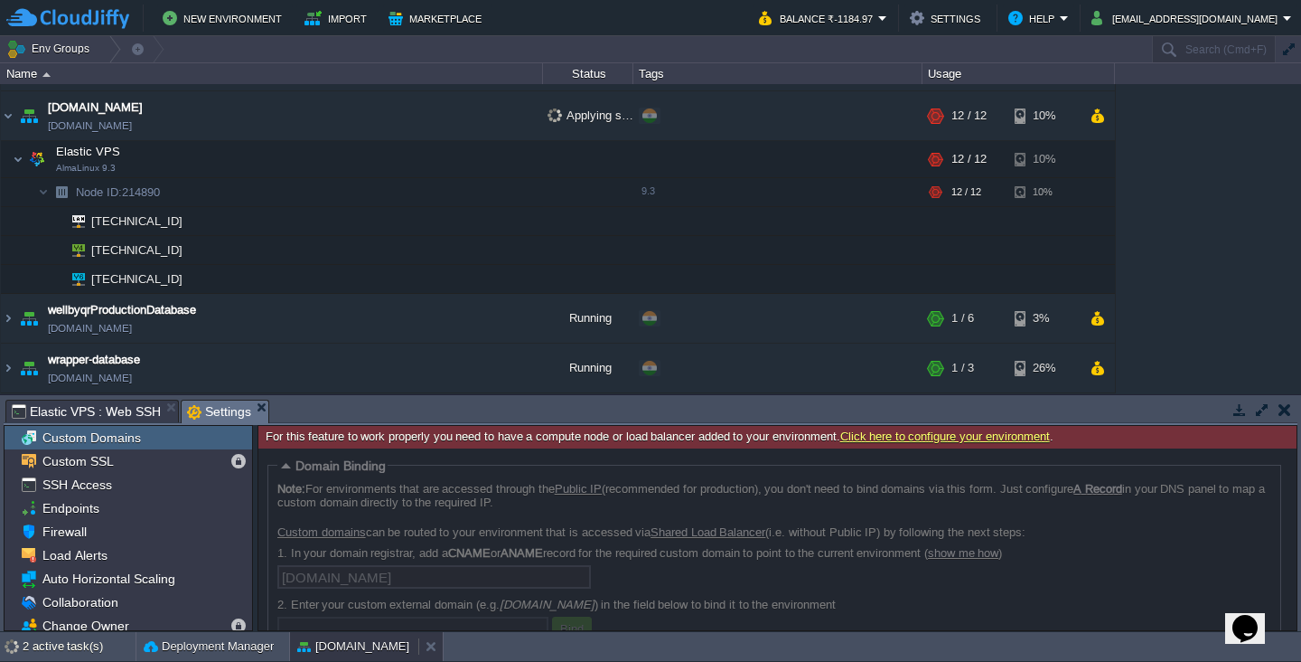
click at [380, 645] on div "[DOMAIN_NAME]" at bounding box center [354, 646] width 128 height 29
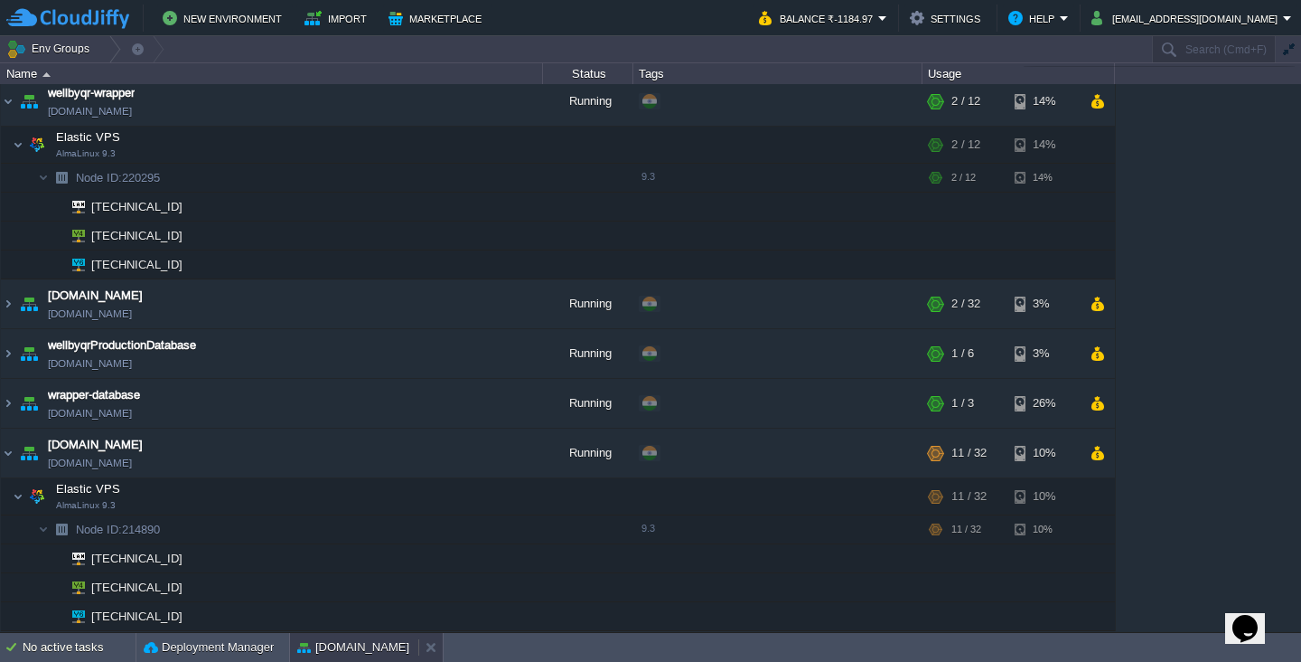
scroll to position [0, 0]
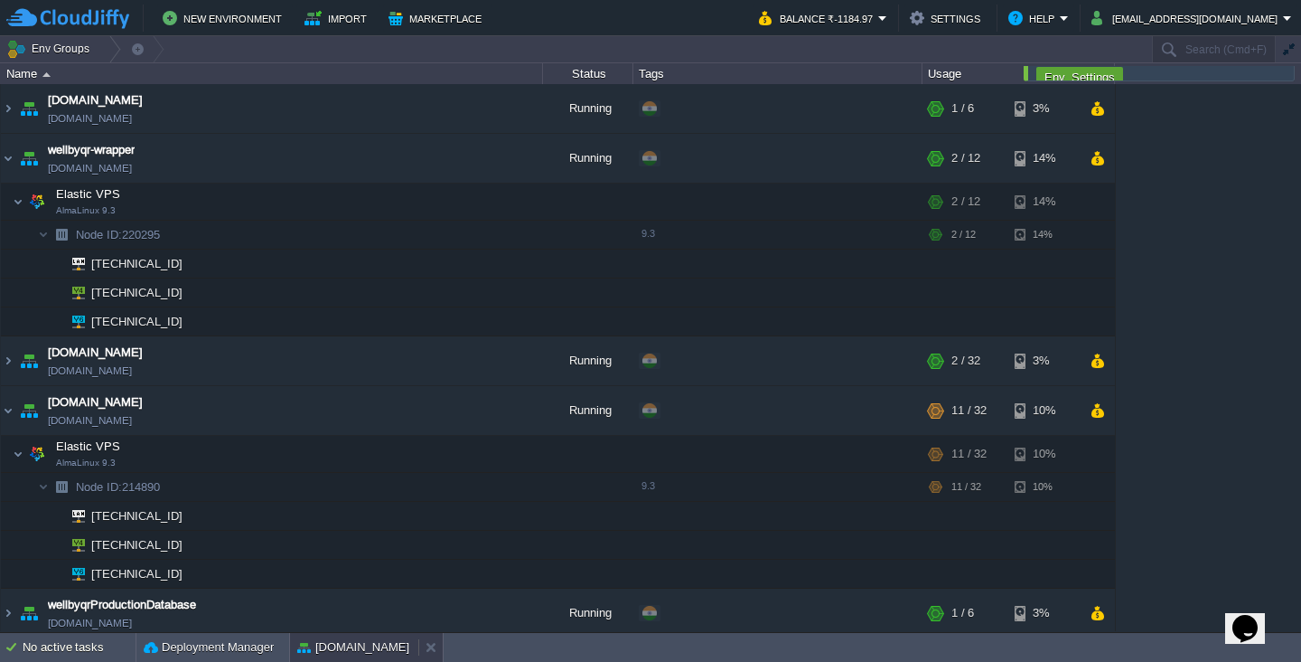
click at [359, 649] on button "[DOMAIN_NAME]" at bounding box center [353, 647] width 112 height 18
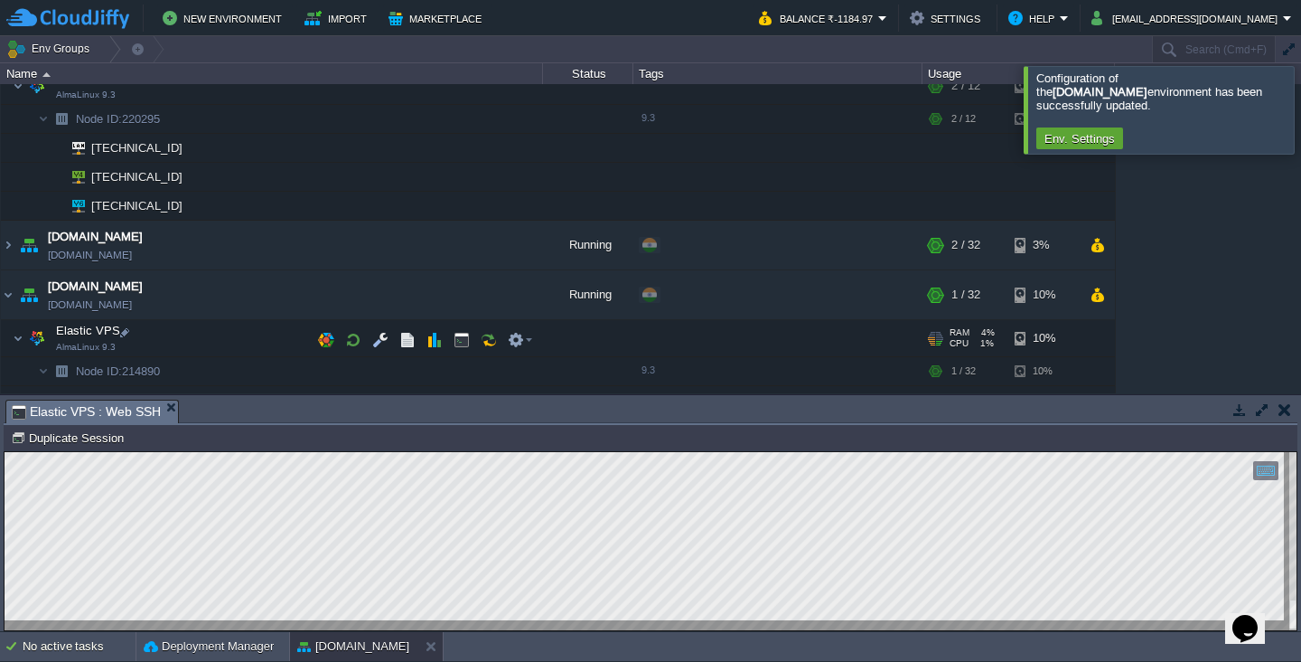
scroll to position [115, 0]
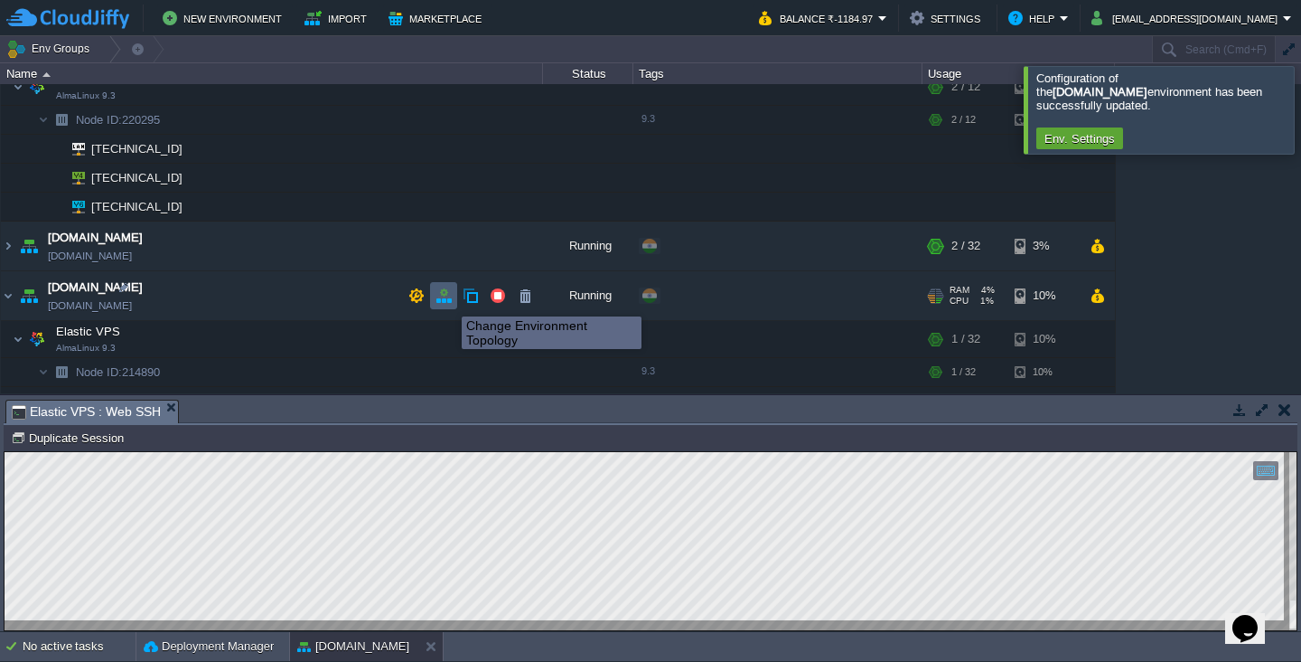
click at [448, 300] on button "button" at bounding box center [444, 295] width 16 height 16
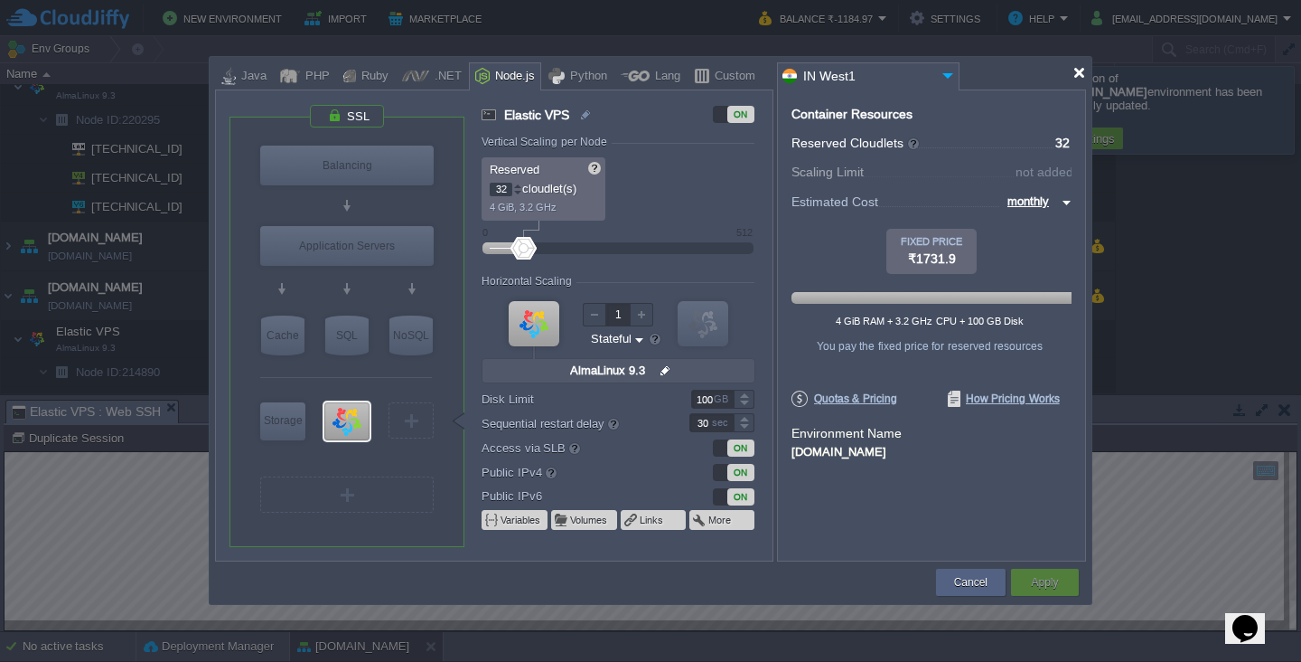
click at [1080, 75] on div at bounding box center [1080, 73] width 14 height 14
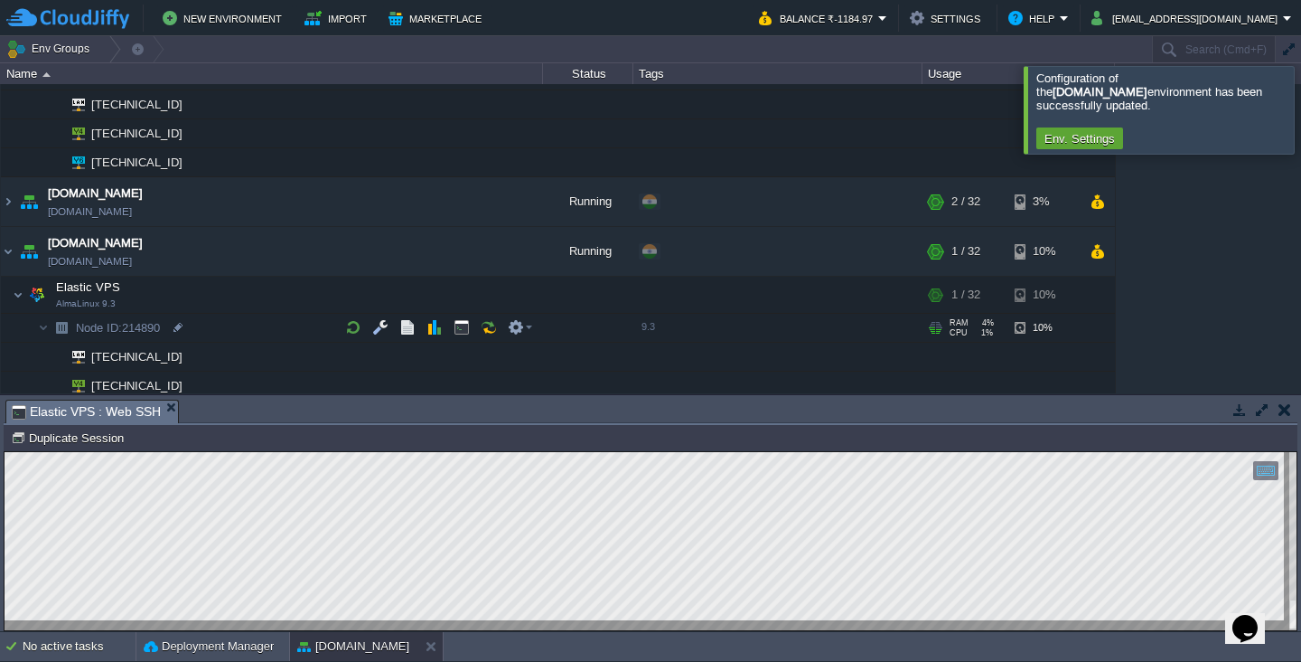
scroll to position [165, 0]
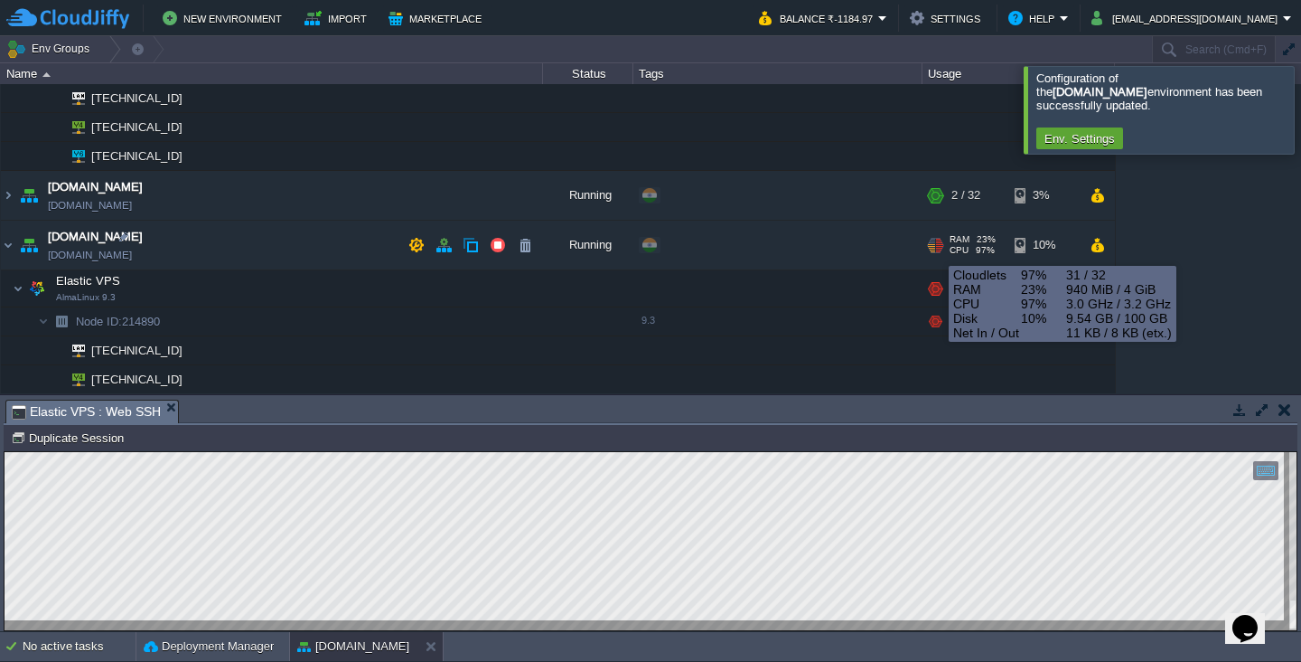
click at [935, 249] on div at bounding box center [935, 245] width 17 height 15
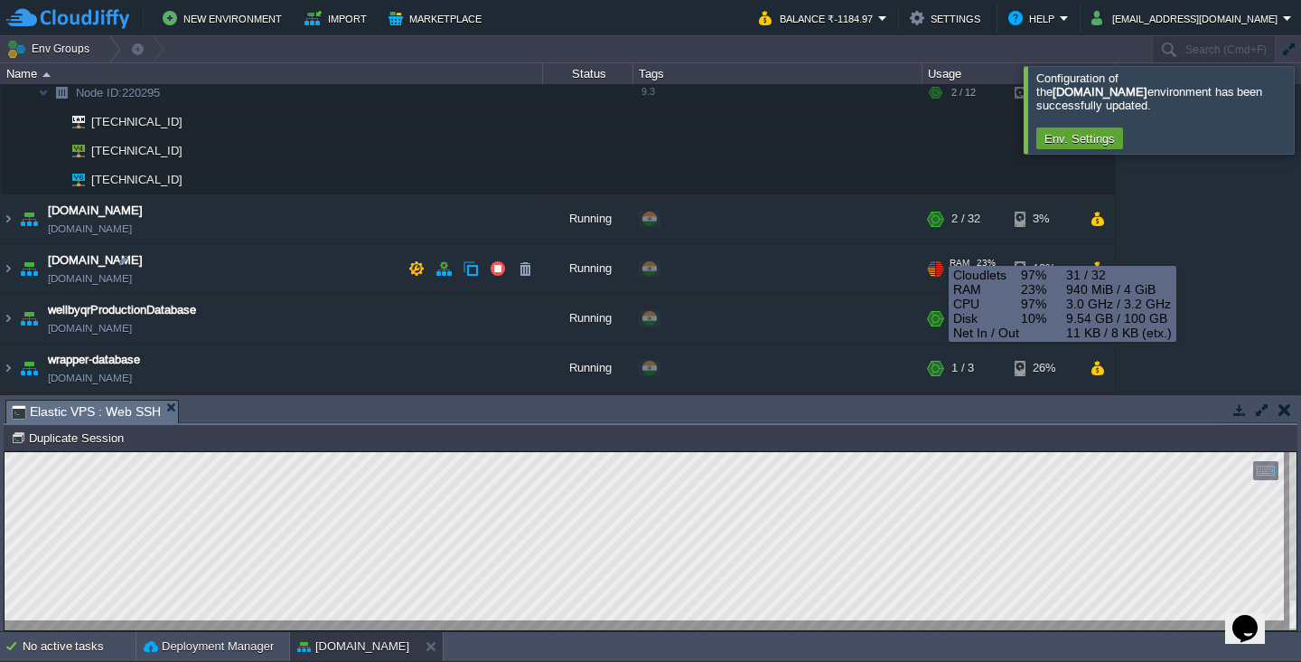
scroll to position [142, 0]
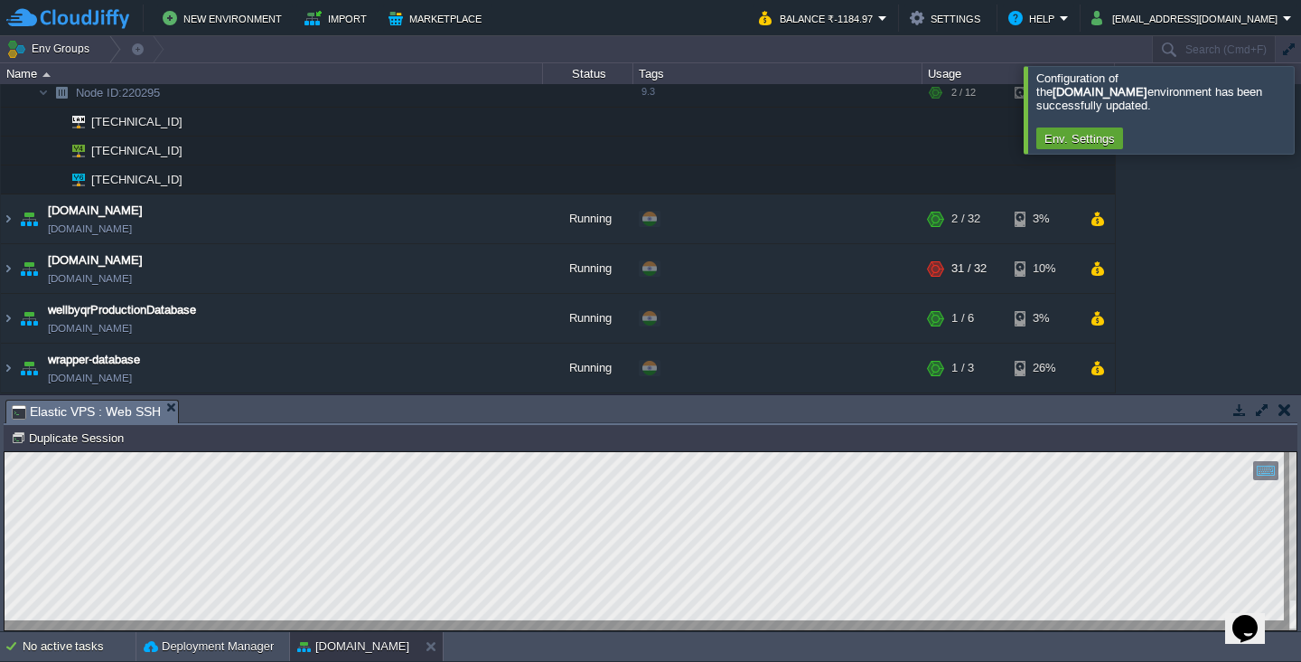
click at [1209, 248] on div "[DOMAIN_NAME] [DOMAIN_NAME] Running + Add to Env Group RAM 13% CPU 0% 1 / 6 3% …" at bounding box center [650, 238] width 1301 height 309
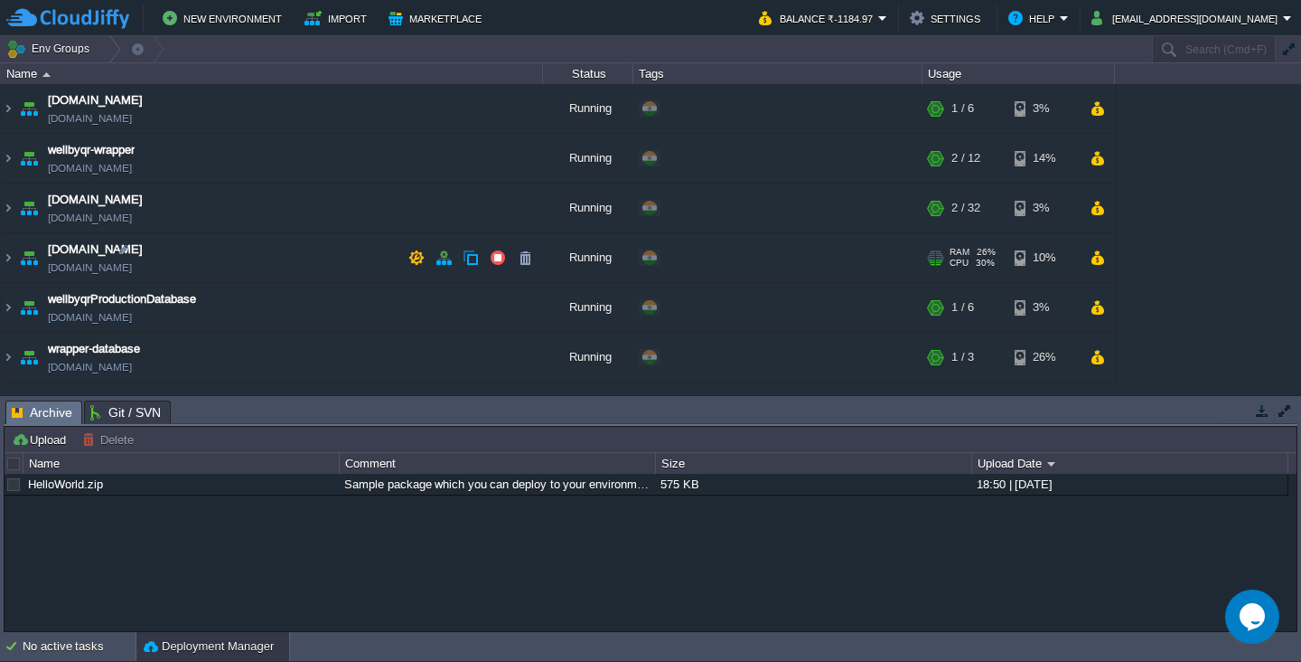
click at [164, 258] on td "[DOMAIN_NAME] [DOMAIN_NAME]" at bounding box center [272, 258] width 542 height 50
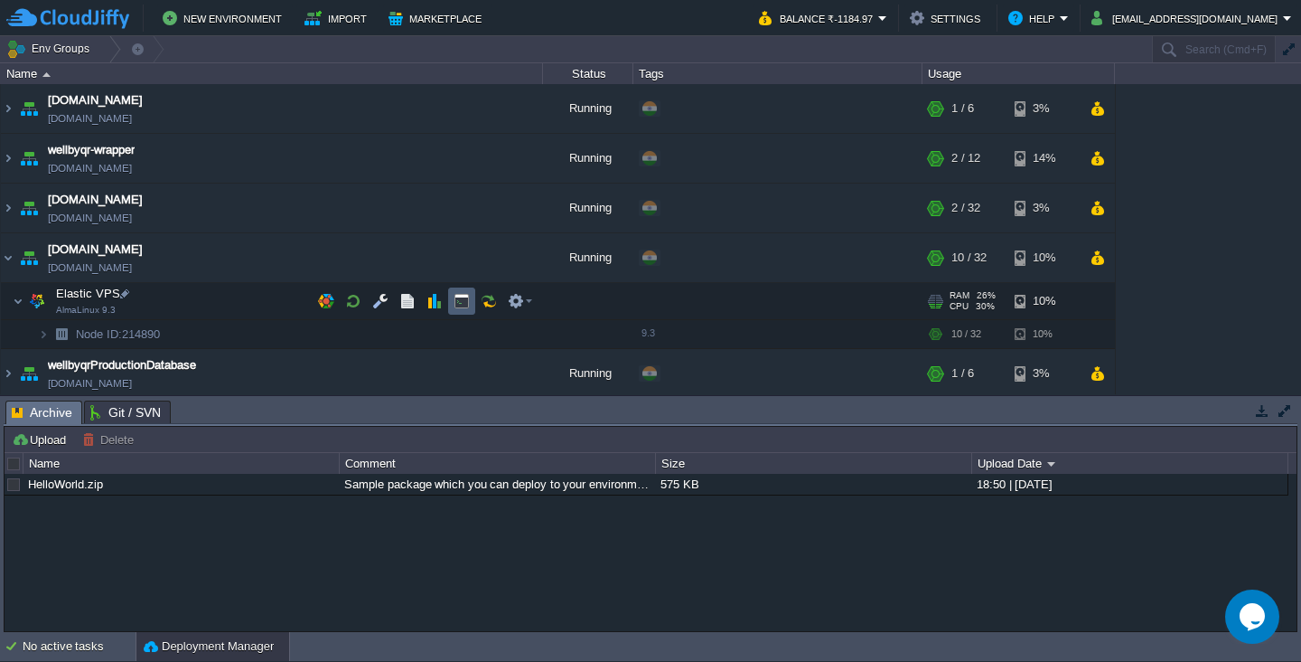
click at [465, 301] on button "button" at bounding box center [462, 301] width 16 height 16
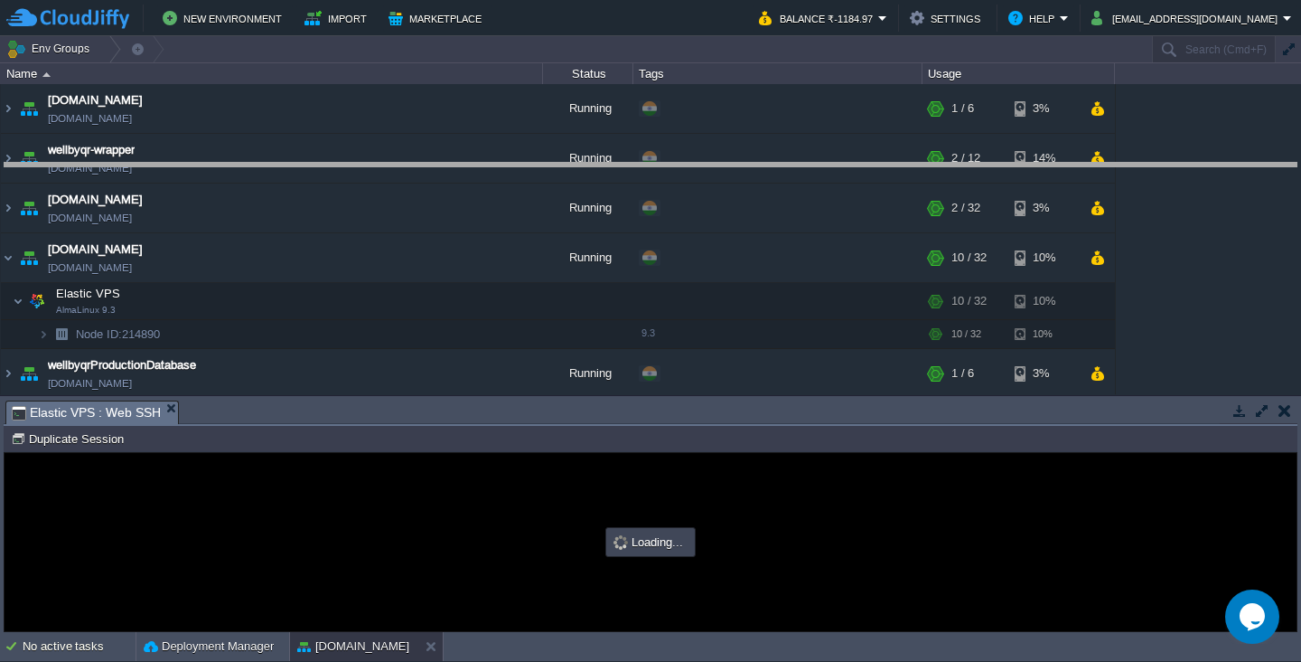
drag, startPoint x: 715, startPoint y: 424, endPoint x: 734, endPoint y: 188, distance: 236.6
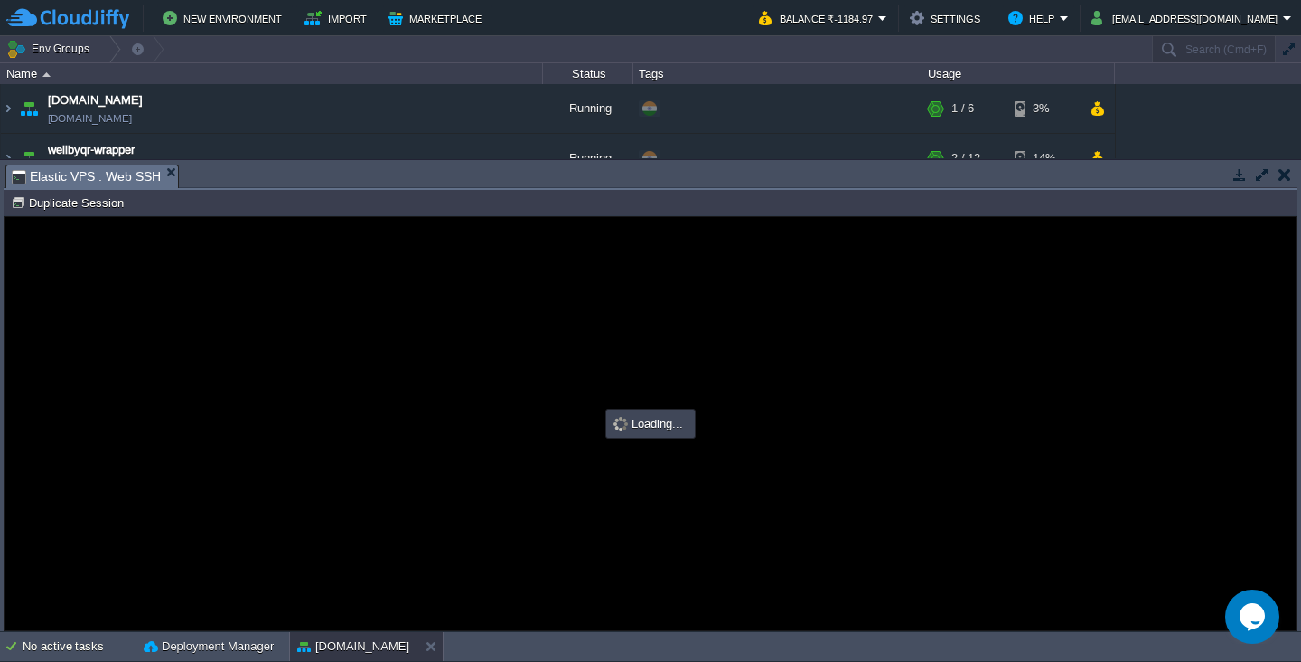
type input "#000000"
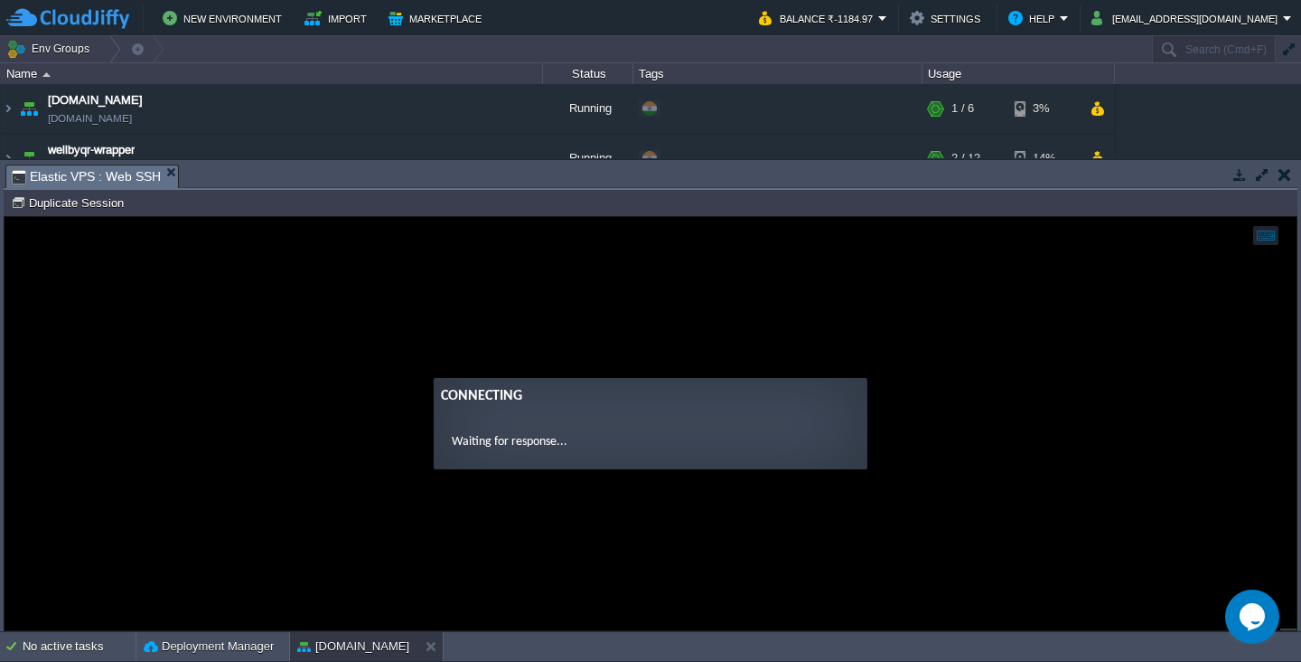
click at [815, 513] on div "Copy: Cmd + C Paste: Cmd + V Settings: Ctrl + Shift + Alt Connecting Waiting fo…" at bounding box center [651, 423] width 1292 height 413
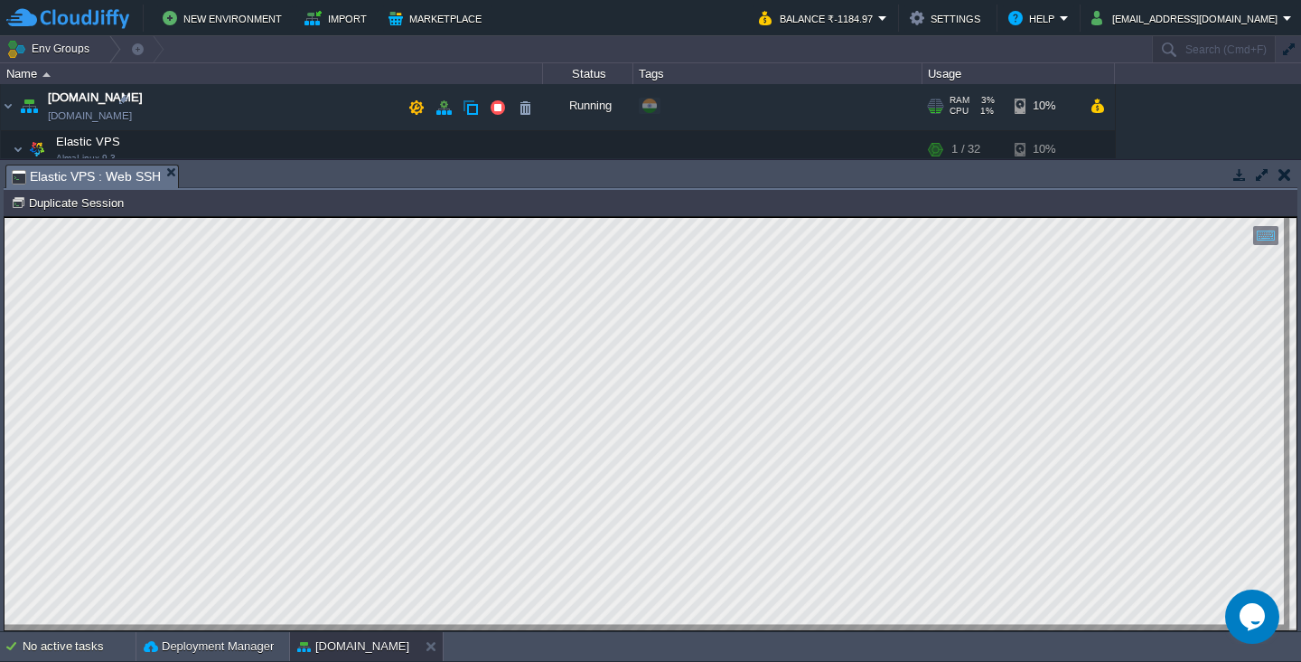
scroll to position [154, 0]
type textarea "sudo certbot --nginx -d ekresqr.com"
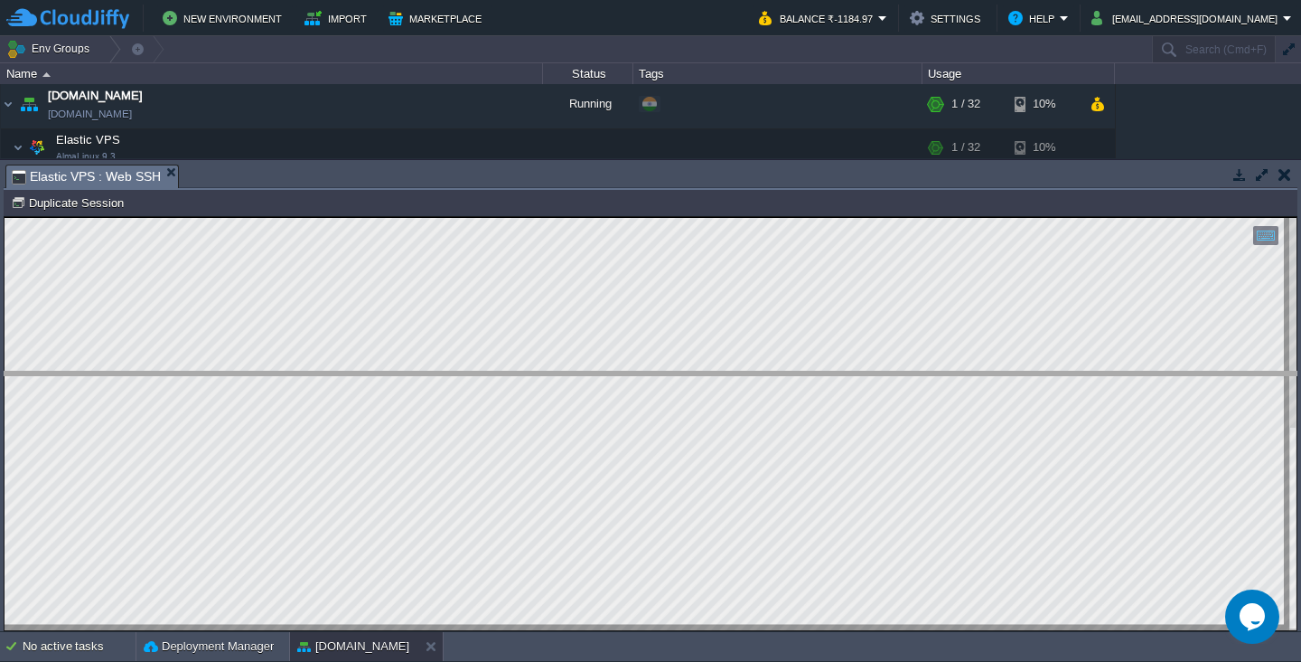
drag, startPoint x: 832, startPoint y: 187, endPoint x: 831, endPoint y: 395, distance: 207.9
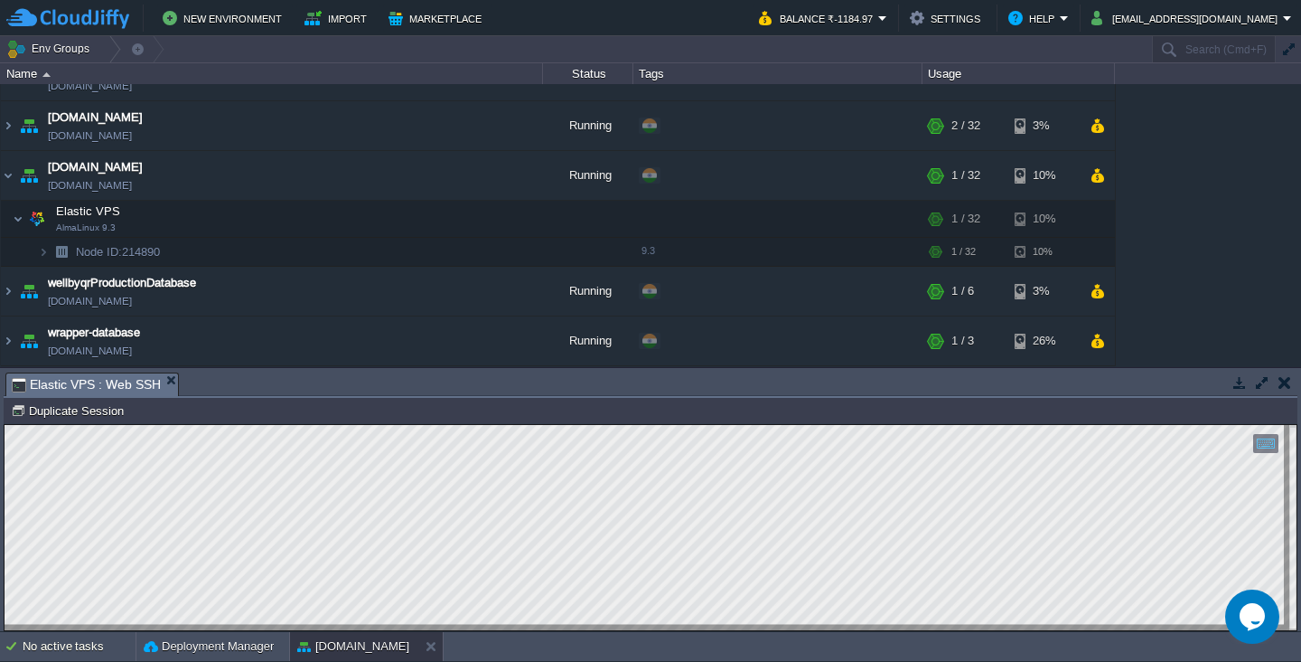
scroll to position [82, 0]
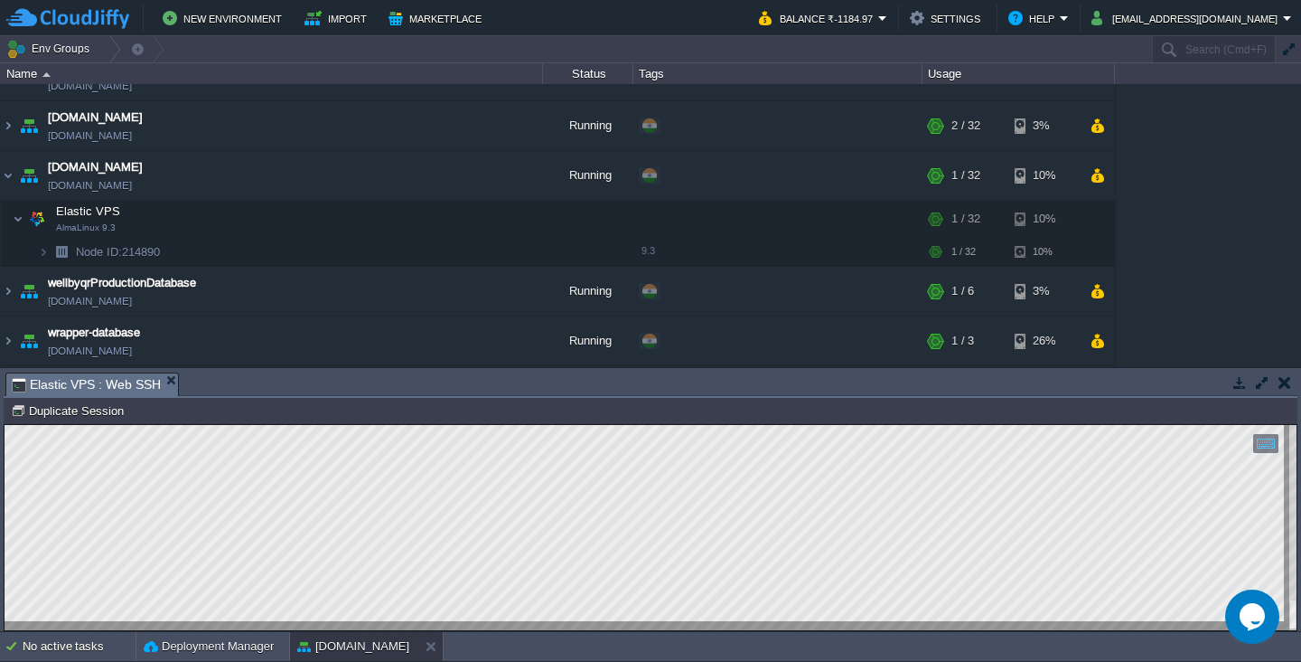
click at [1258, 384] on button "button" at bounding box center [1262, 382] width 16 height 16
